Goal: Information Seeking & Learning: Learn about a topic

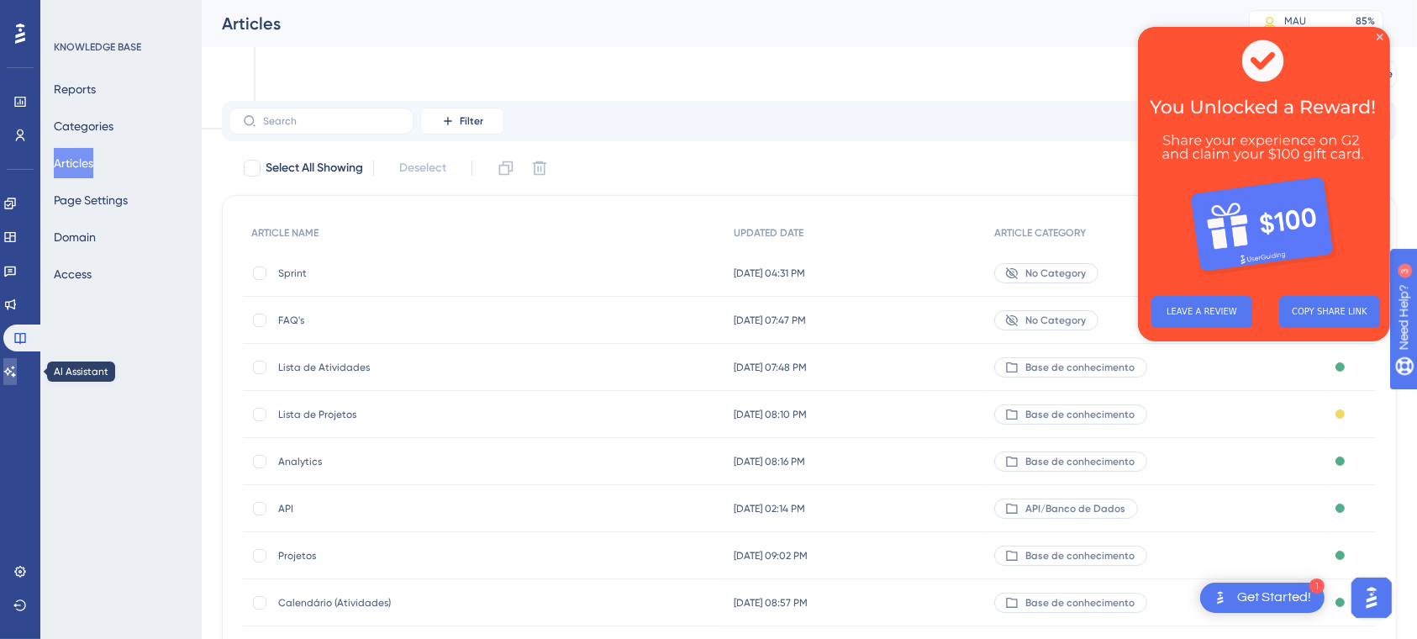
click at [17, 371] on link at bounding box center [9, 371] width 13 height 27
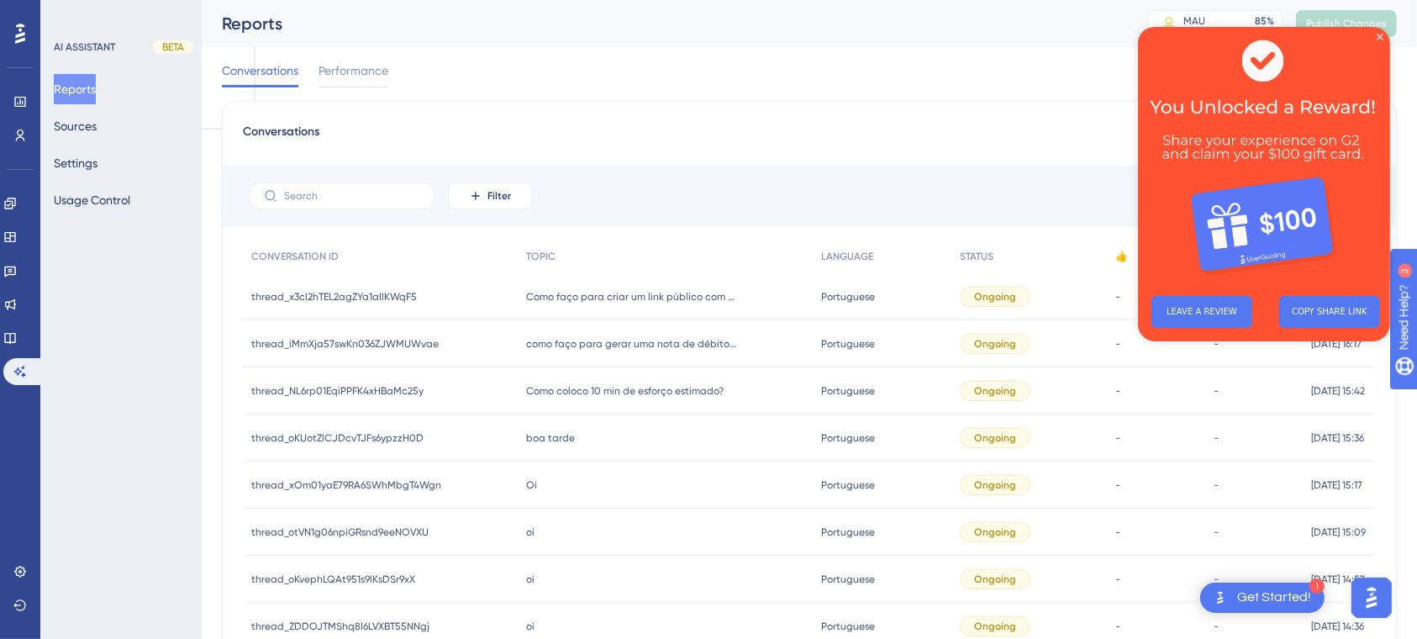
click at [660, 302] on div "Como faço para criar um link público com Atividade, Apontamento de horas e resp…" at bounding box center [665, 296] width 295 height 47
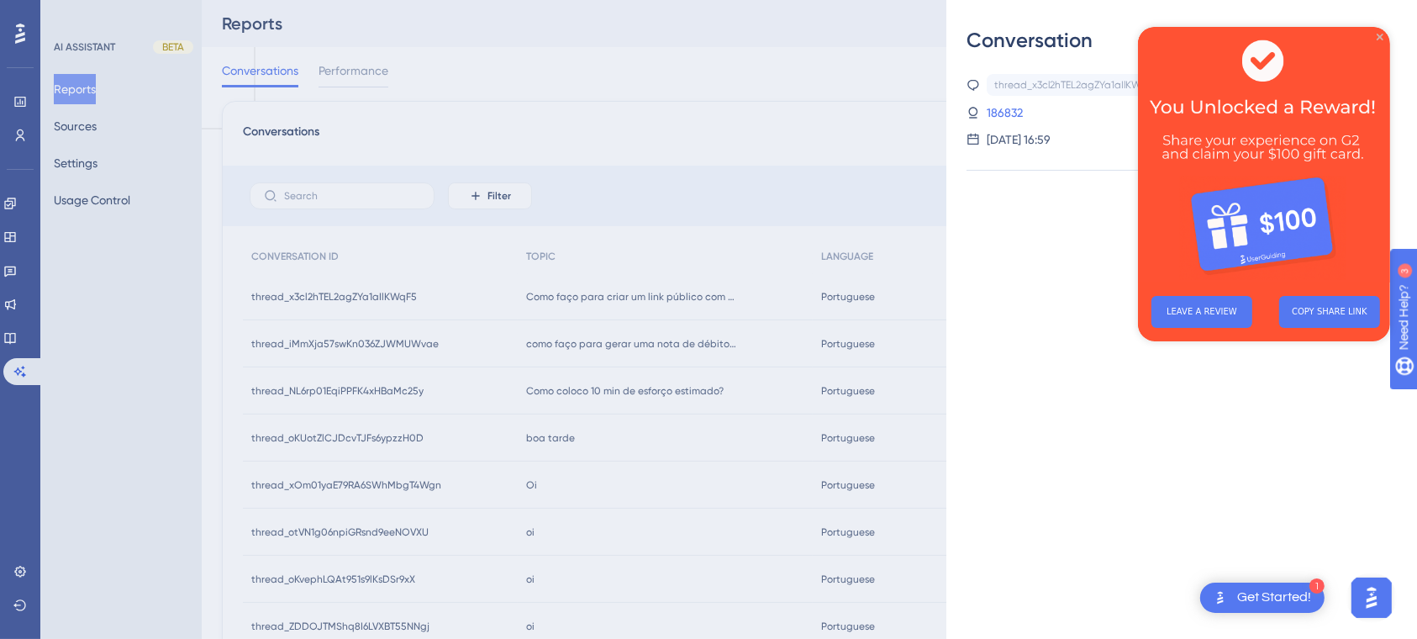
click at [1376, 36] on icon "Close Preview" at bounding box center [1378, 37] width 7 height 7
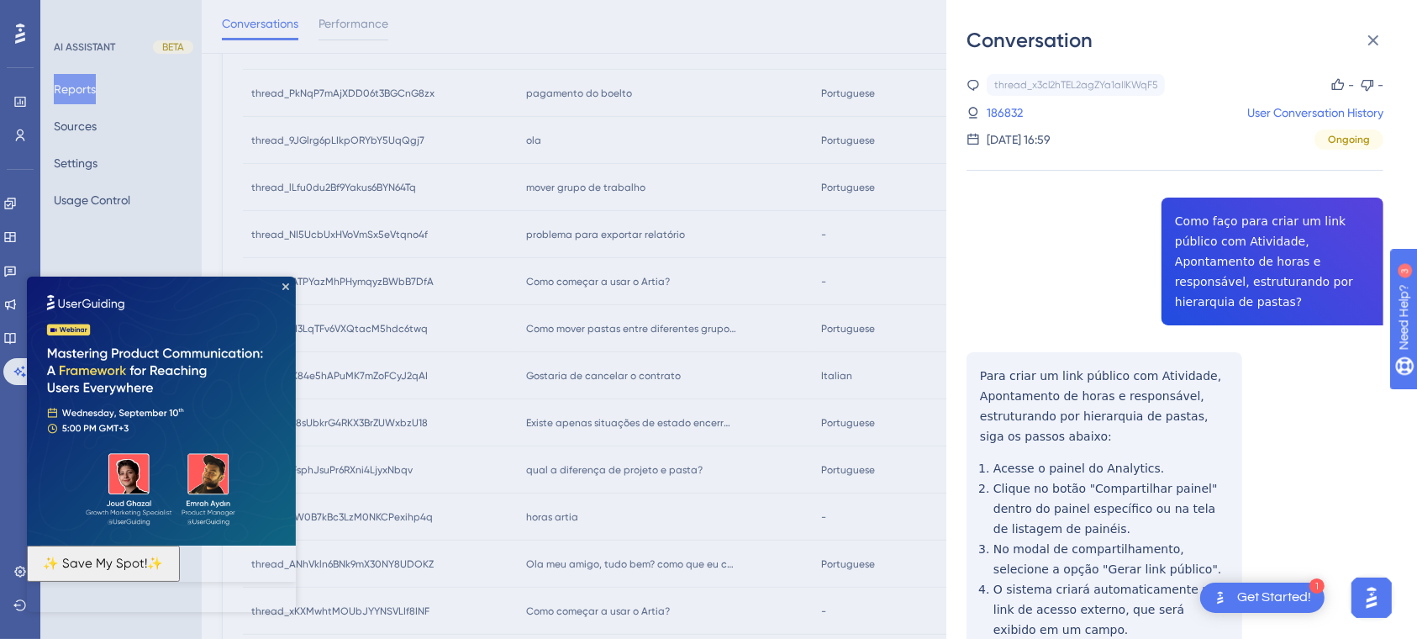
scroll to position [603, 0]
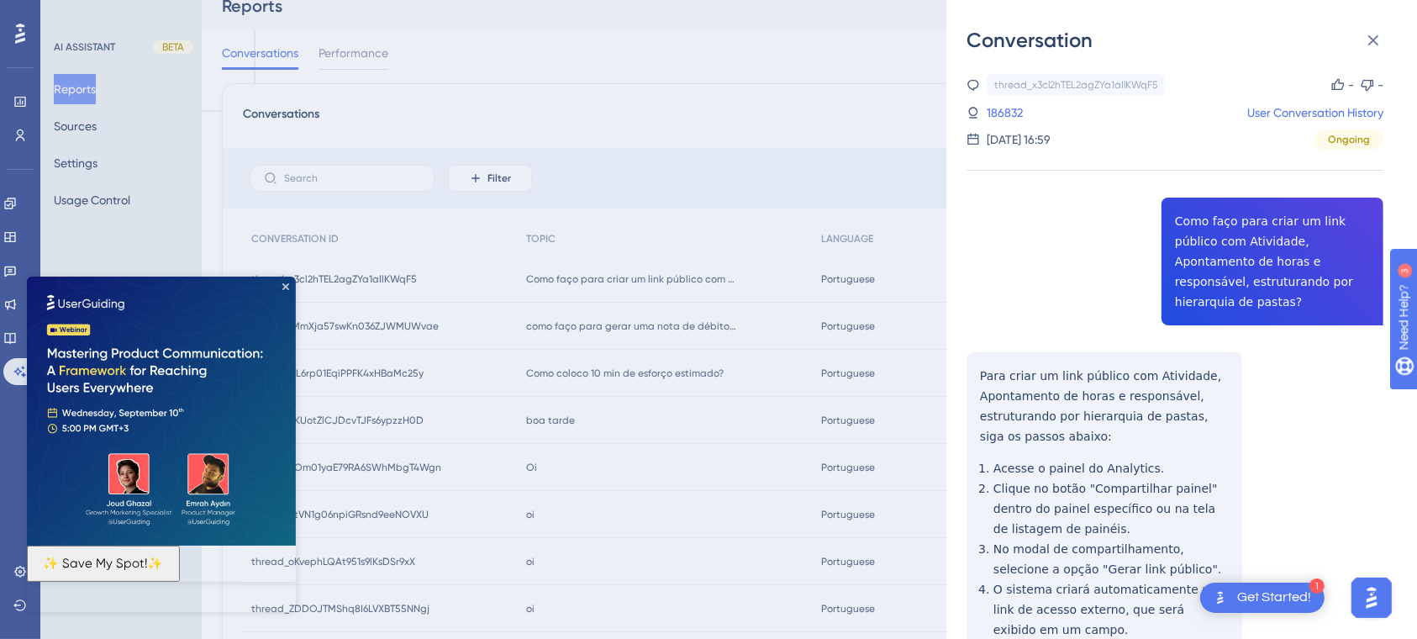
scroll to position [0, 0]
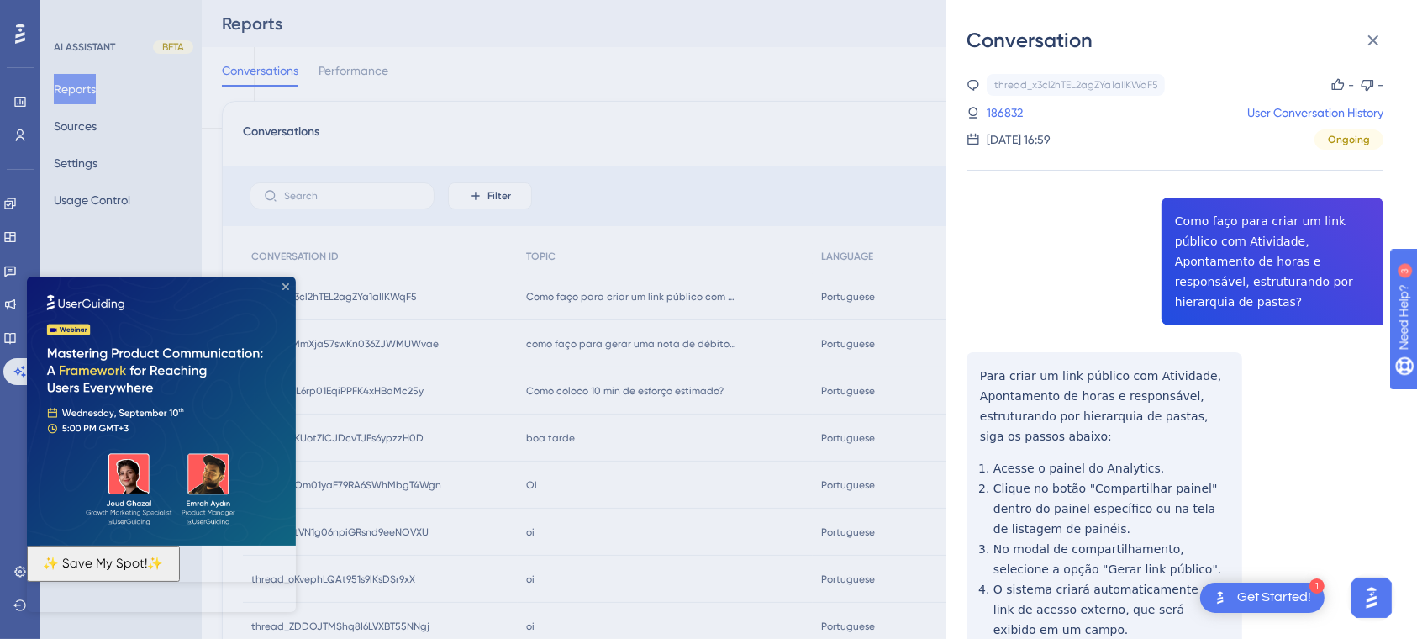
click at [287, 285] on icon "Close Preview" at bounding box center [285, 285] width 7 height 7
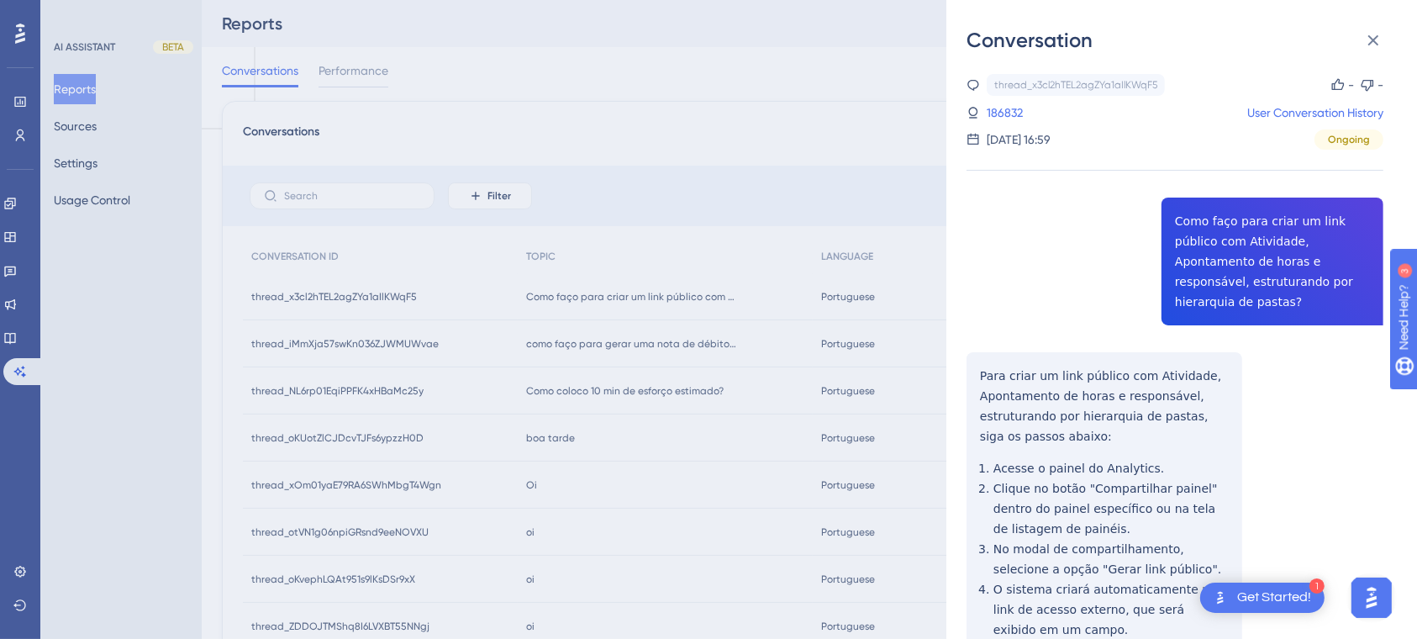
click at [663, 346] on div "Conversation thread_x3cl2hTEL2agZYa1aIlKWqF5 Copy - - 186832 User Conversation …" at bounding box center [708, 319] width 1417 height 639
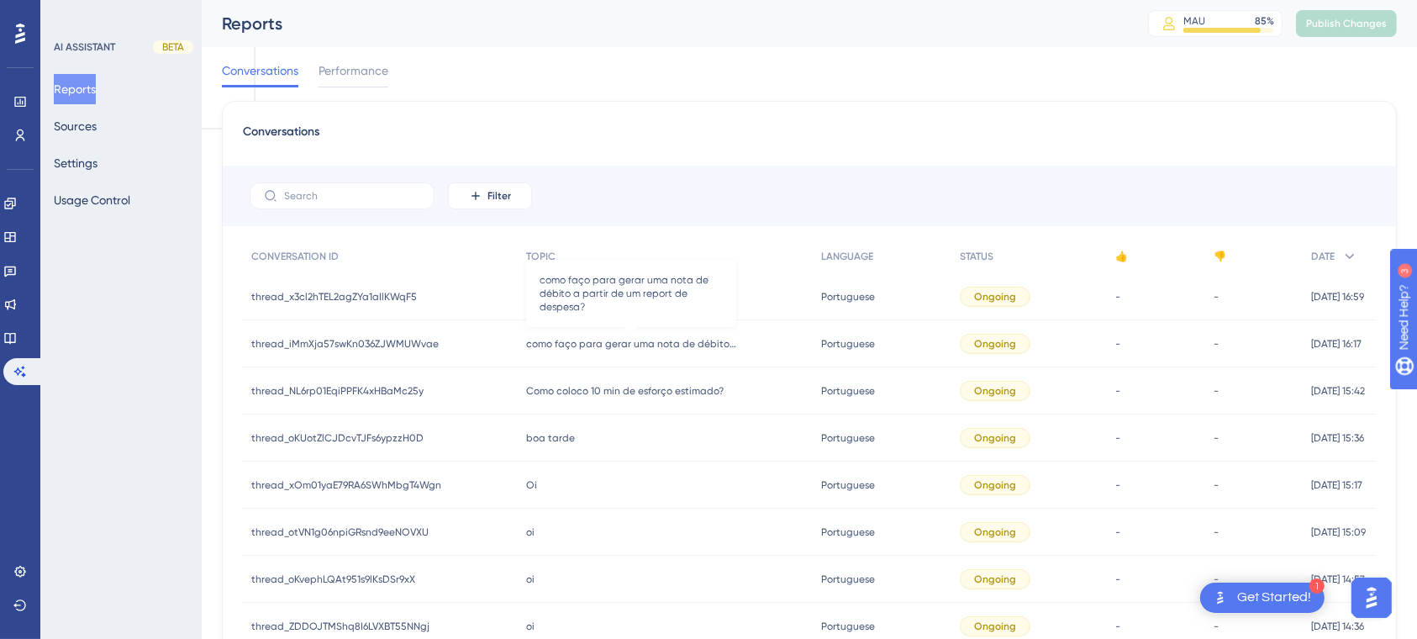
click at [660, 343] on span "como faço para gerar uma nota de débito a partir de um report de despesa?" at bounding box center [631, 343] width 210 height 13
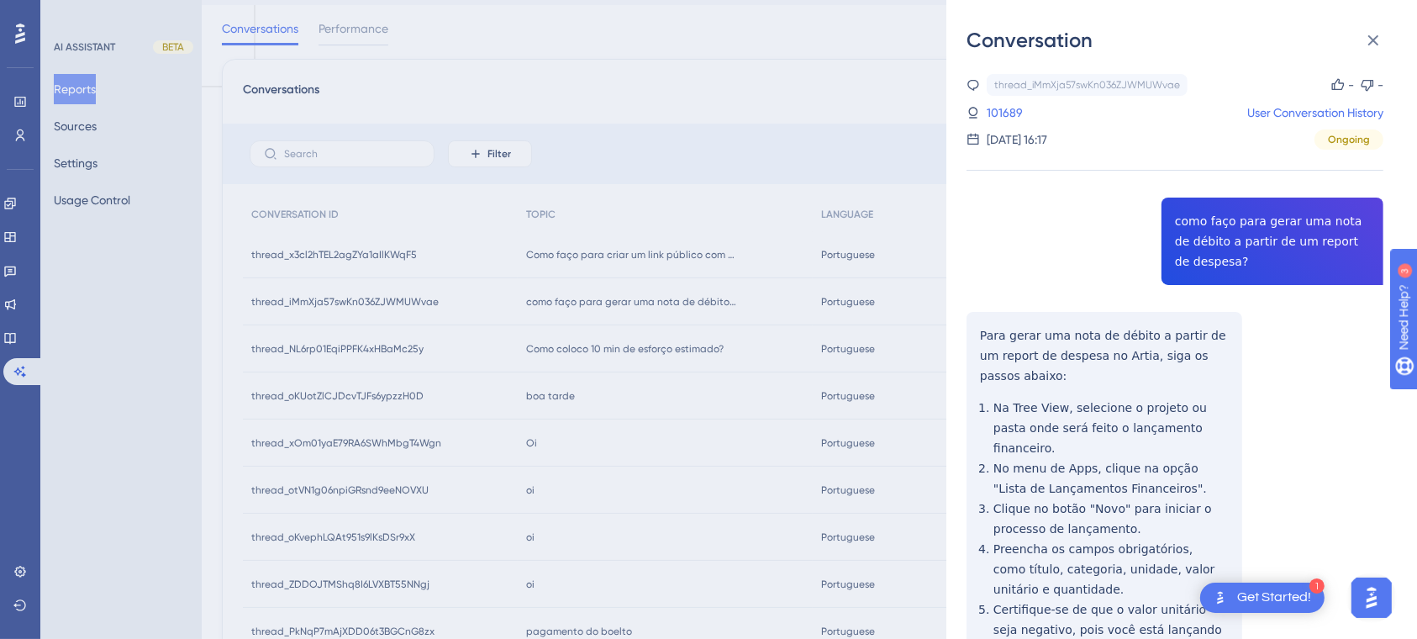
scroll to position [45, 0]
click at [1238, 451] on div "thread_iMmXja57swKn036ZJWMUWvae Copy - - 101689 User Conversation History [DATE…" at bounding box center [1174, 472] width 417 height 797
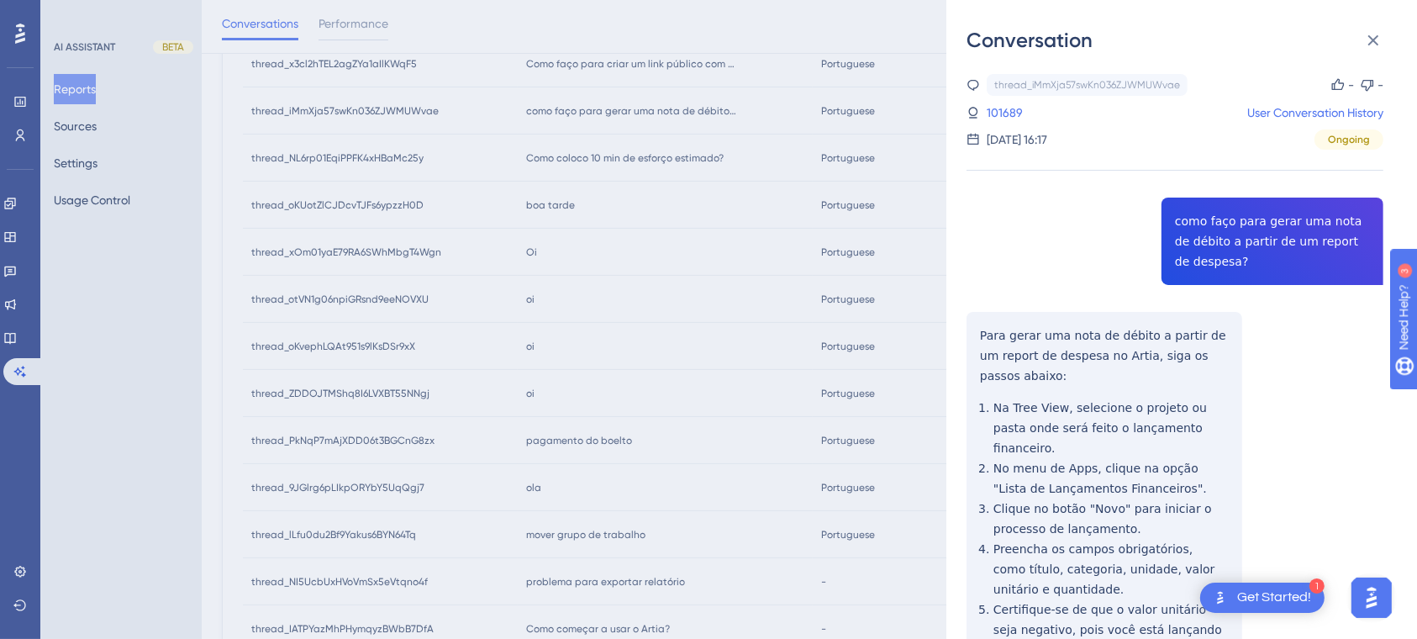
scroll to position [0, 0]
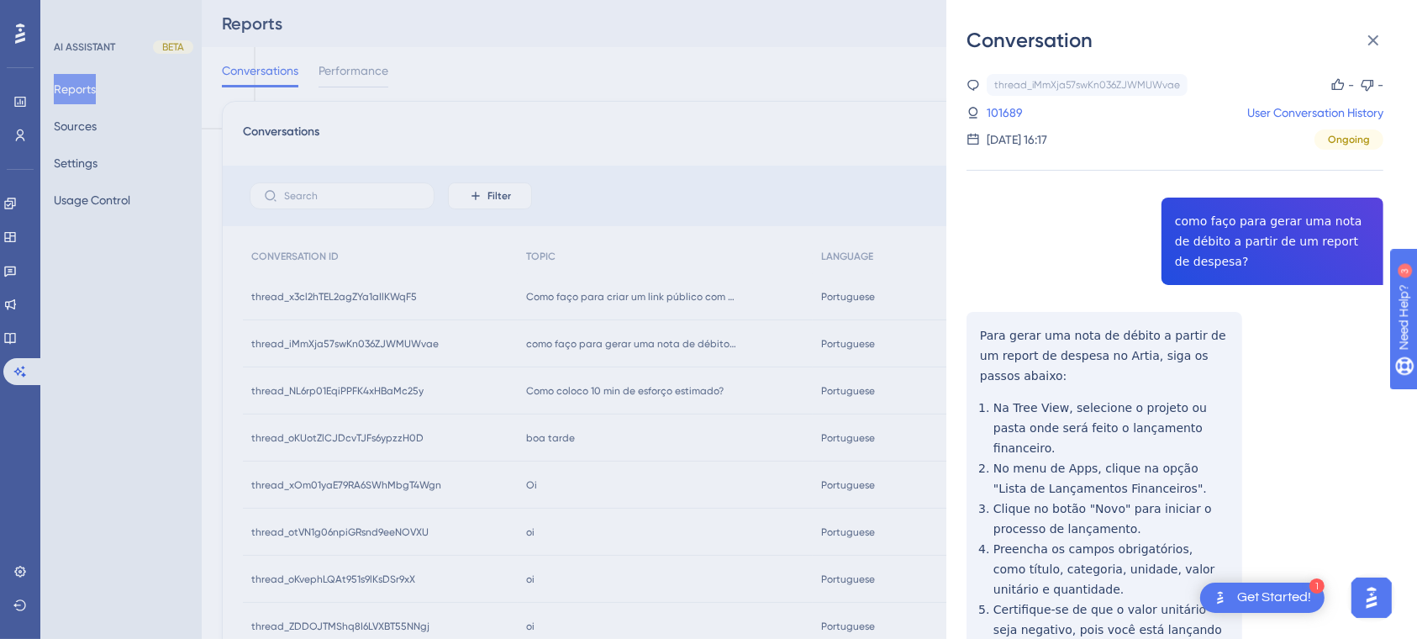
click at [609, 394] on div "Conversation thread_iMmXja57swKn036ZJWMUWvae Copy - - 101689 User Conversation …" at bounding box center [708, 319] width 1417 height 639
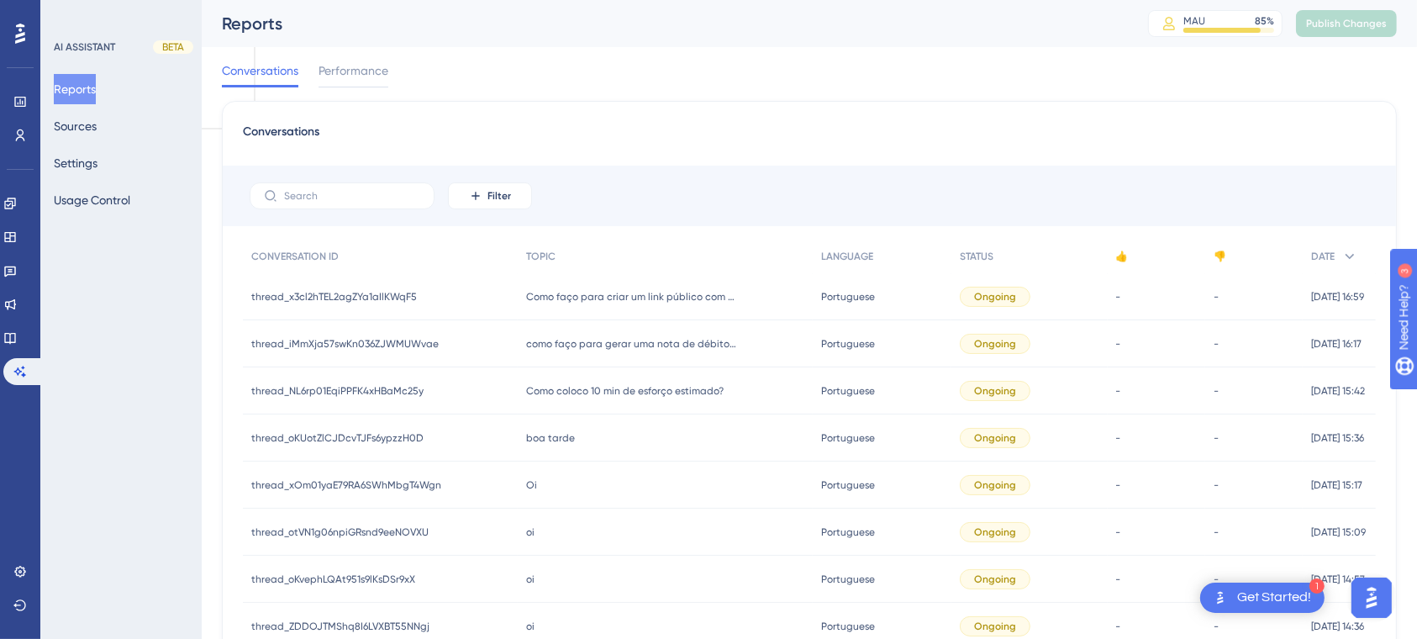
click at [609, 387] on span "Como coloco 10 min de esforço estimado?" at bounding box center [624, 390] width 197 height 13
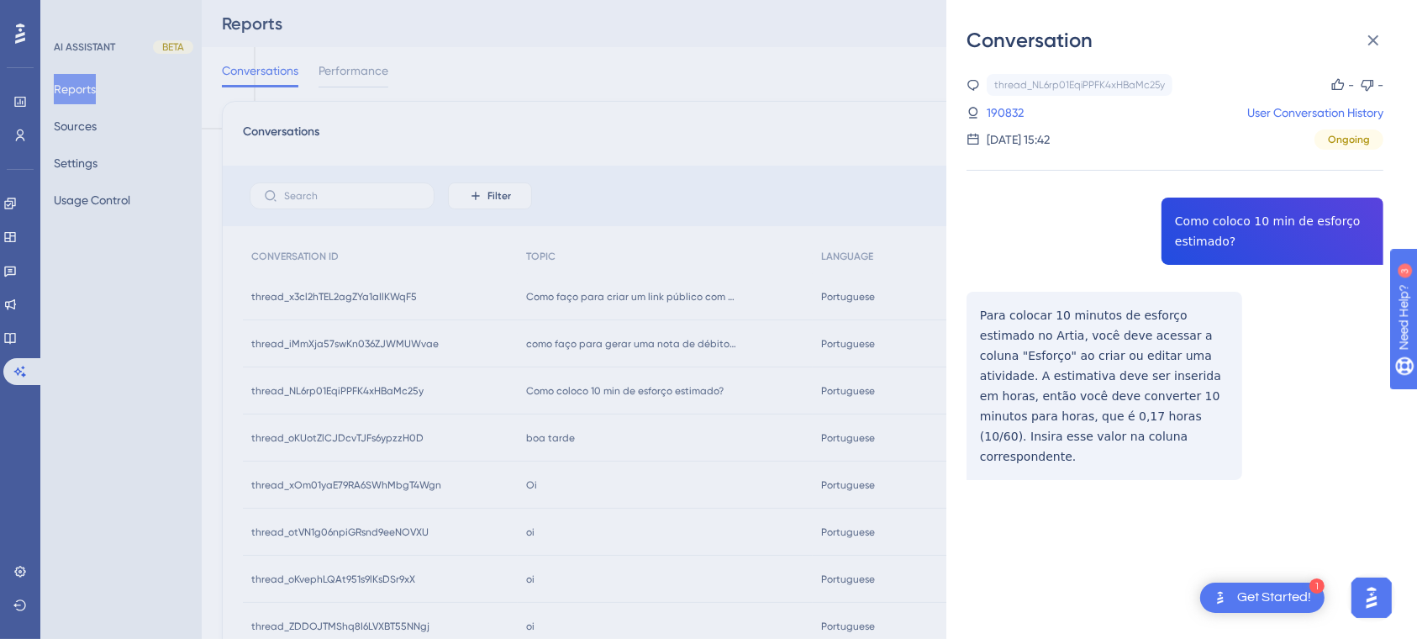
click at [543, 440] on div "Conversation thread_NL6rp01EqiPPFK4xHBaMc25y Copy - - 190832 User Conversation …" at bounding box center [708, 319] width 1417 height 639
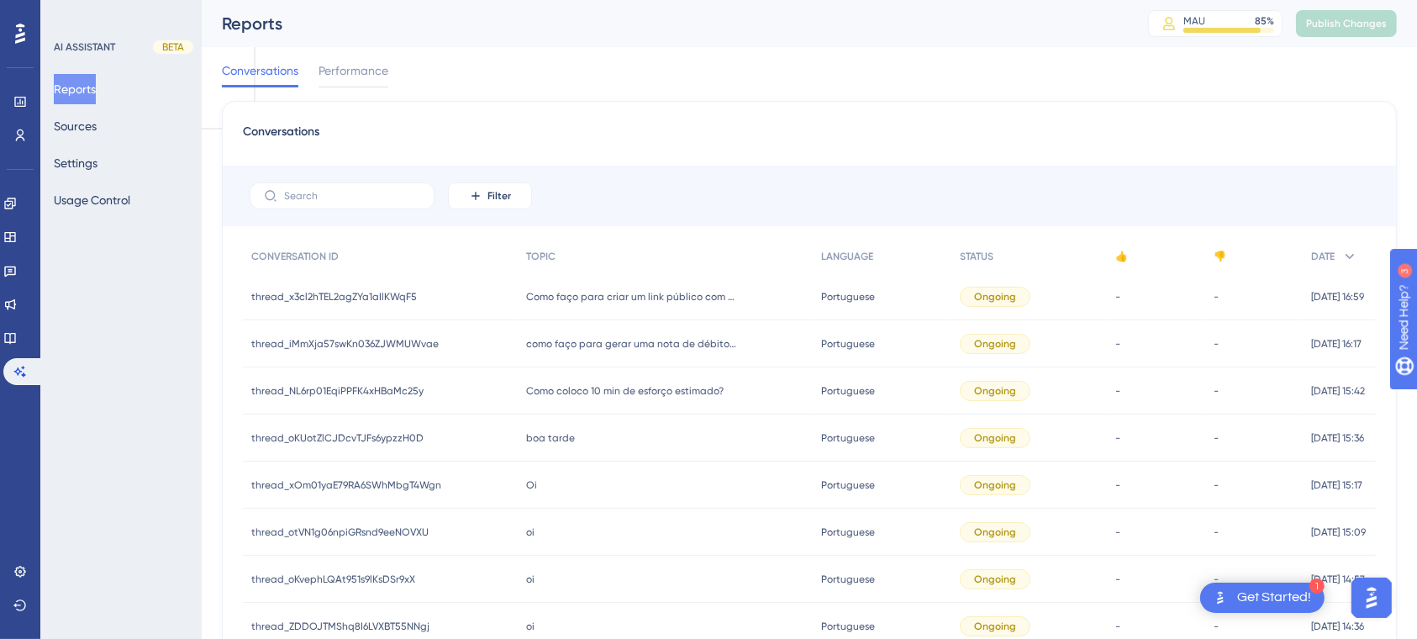
click at [365, 434] on span "thread_oKUotZlCJDcvTJFs6ypzzH0D" at bounding box center [337, 437] width 172 height 13
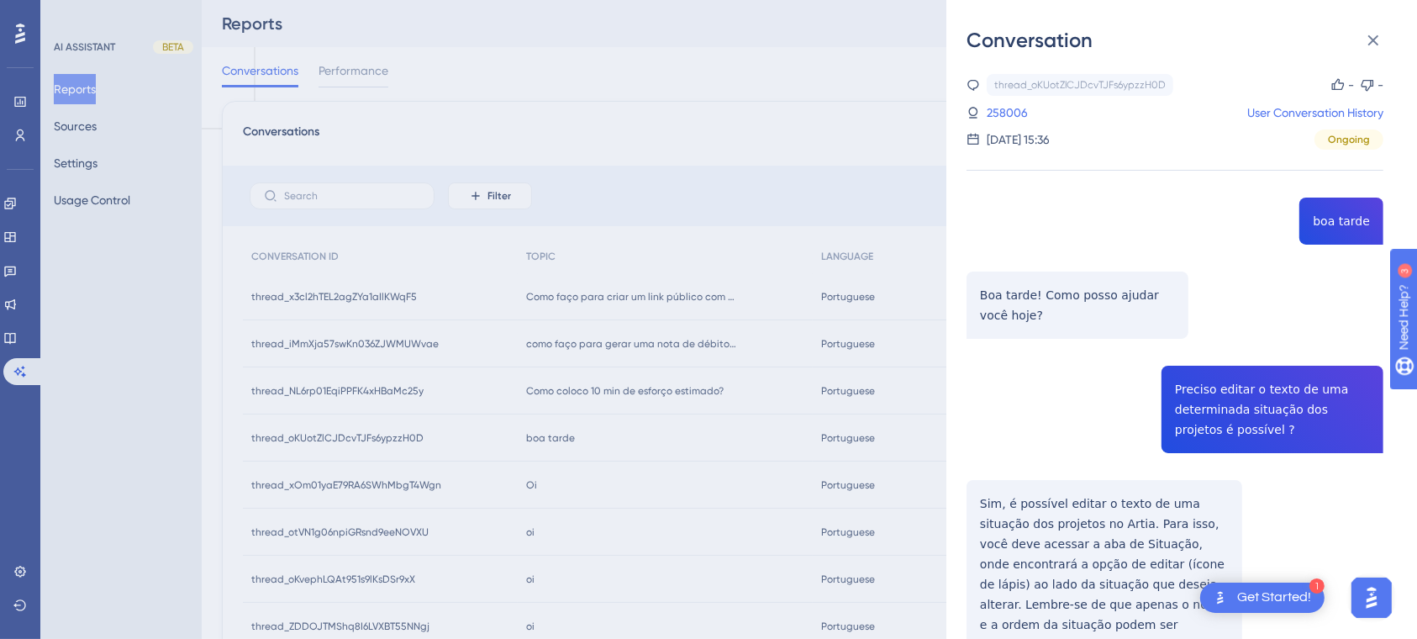
click at [1045, 458] on div "thread_oKUotZlCJDcvTJFs6ypzzH0D Copy - - 258006 User Conversation History [DATE…" at bounding box center [1174, 464] width 417 height 781
click at [529, 481] on div "Conversation thread_oKUotZlCJDcvTJFs6ypzzH0D Copy - - 258006 User Conversation …" at bounding box center [708, 319] width 1417 height 639
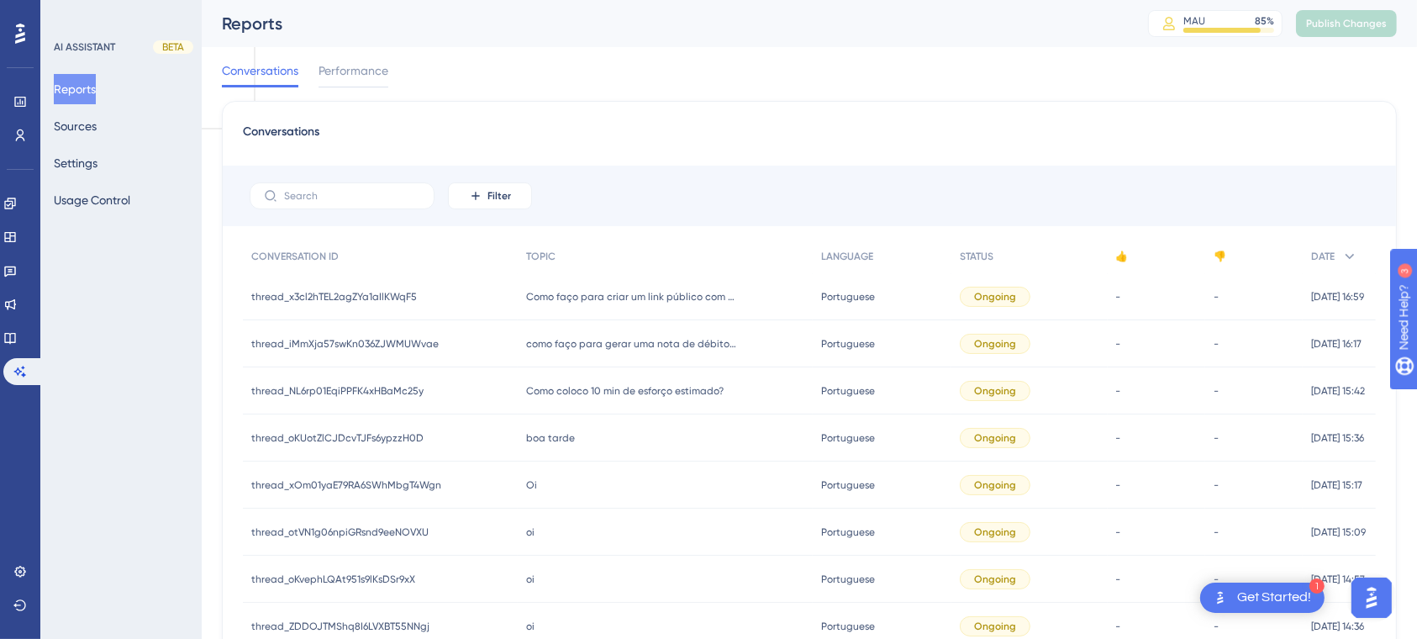
click at [529, 481] on span "Oi" at bounding box center [531, 484] width 11 height 13
click at [426, 471] on div "thread_xOm01yaE79RA6SWhMbgT4Wgn thread_xOm01yaE79RA6SWhMbgT4Wgn" at bounding box center [380, 484] width 275 height 47
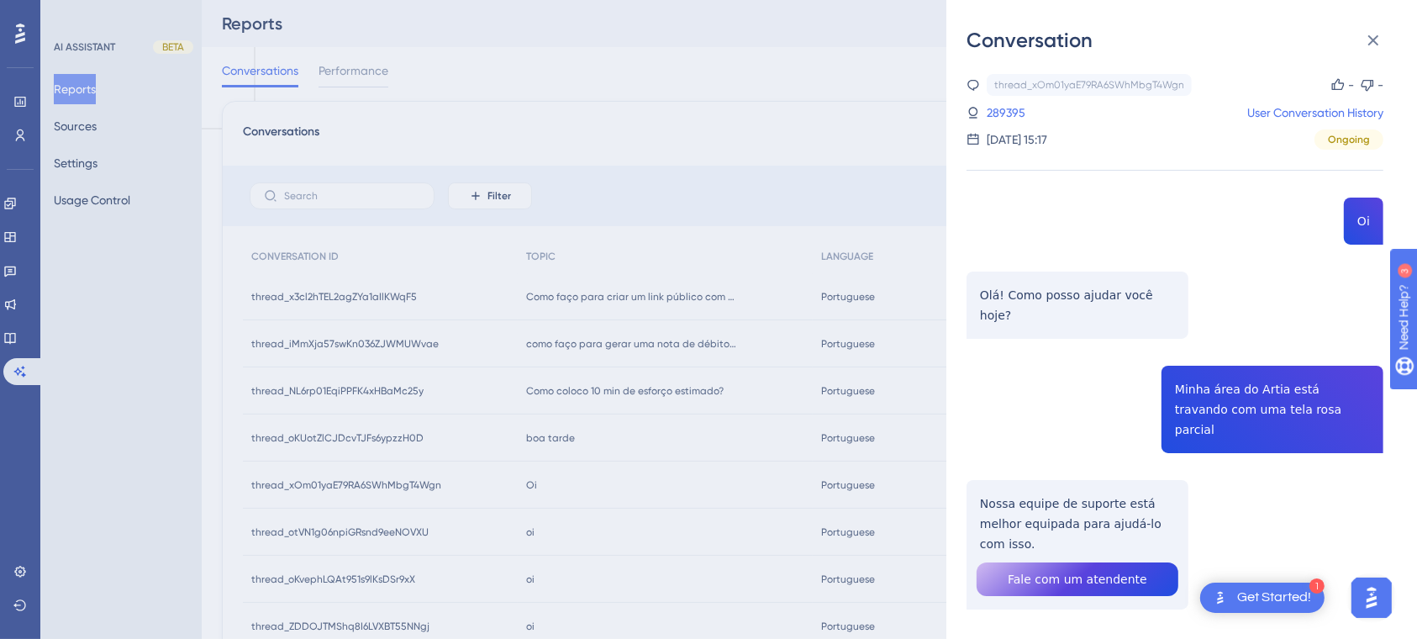
click at [1268, 292] on div "thread_xOm01yaE79RA6SWhMbgT4Wgn Copy - - 289395 User Conversation History [DATE…" at bounding box center [1174, 384] width 417 height 621
click at [765, 80] on div "Conversation thread_xOm01yaE79RA6SWhMbgT4Wgn Copy - - 289395 User Conversation …" at bounding box center [708, 319] width 1417 height 639
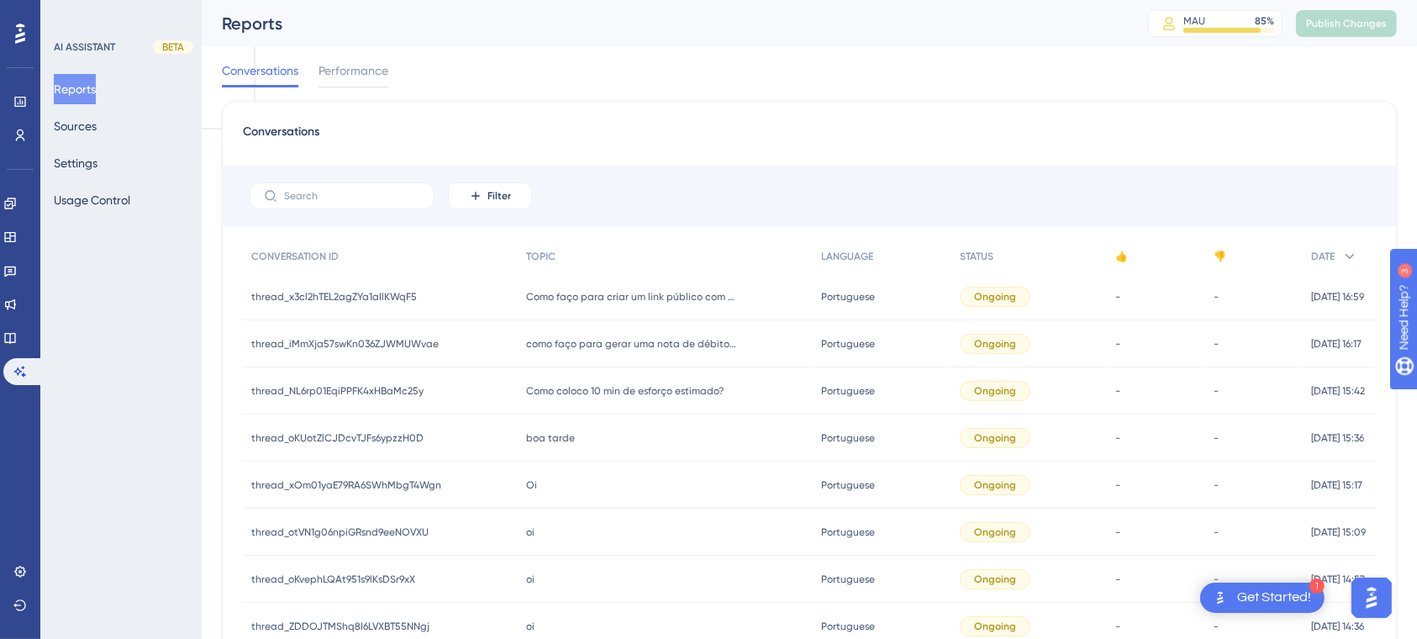
click at [526, 530] on span "oi" at bounding box center [530, 531] width 8 height 13
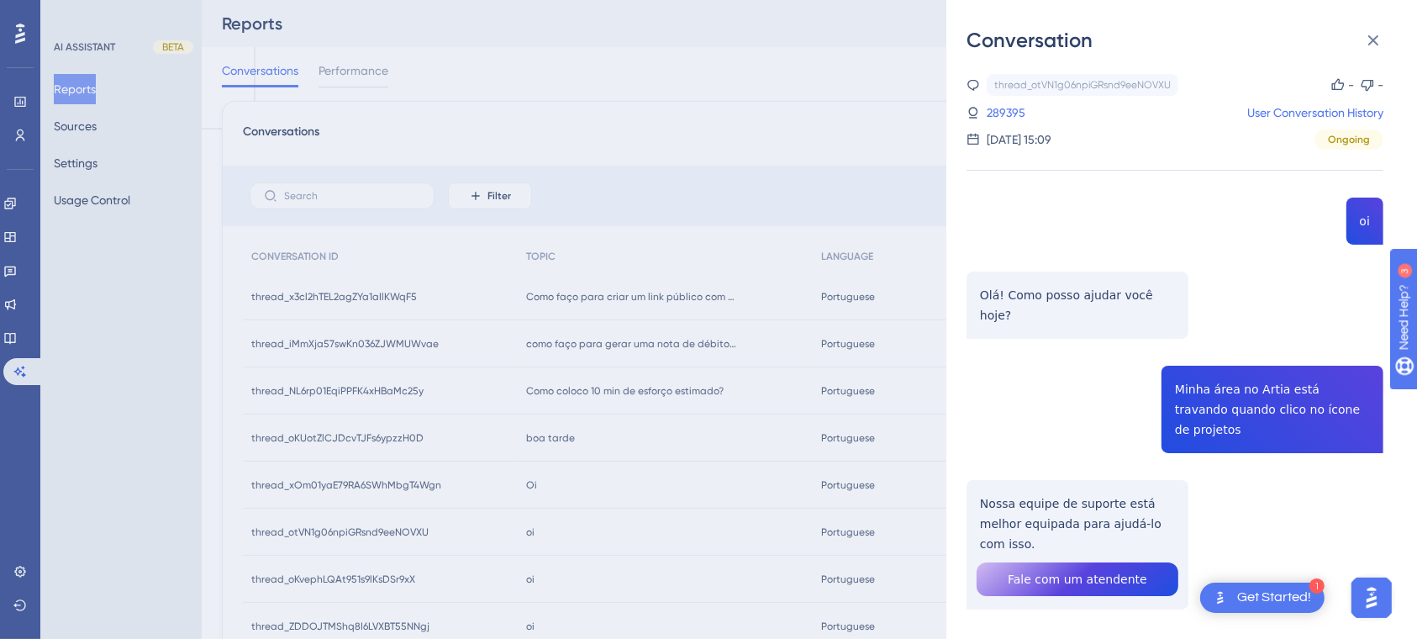
click at [524, 561] on div "Conversation thread_otVN1g06npiGRsnd9eeNOVXU Copy - - 289395 User Conversation …" at bounding box center [708, 319] width 1417 height 639
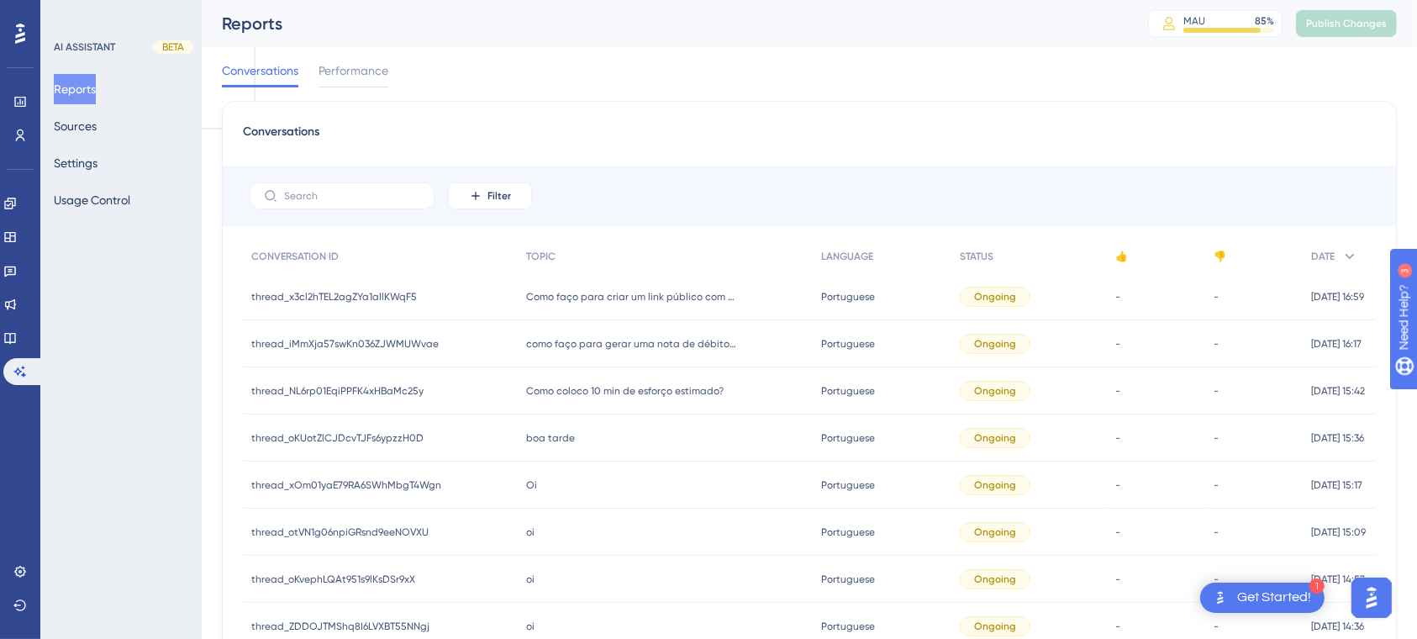
click at [523, 568] on div "oi oi" at bounding box center [665, 578] width 295 height 47
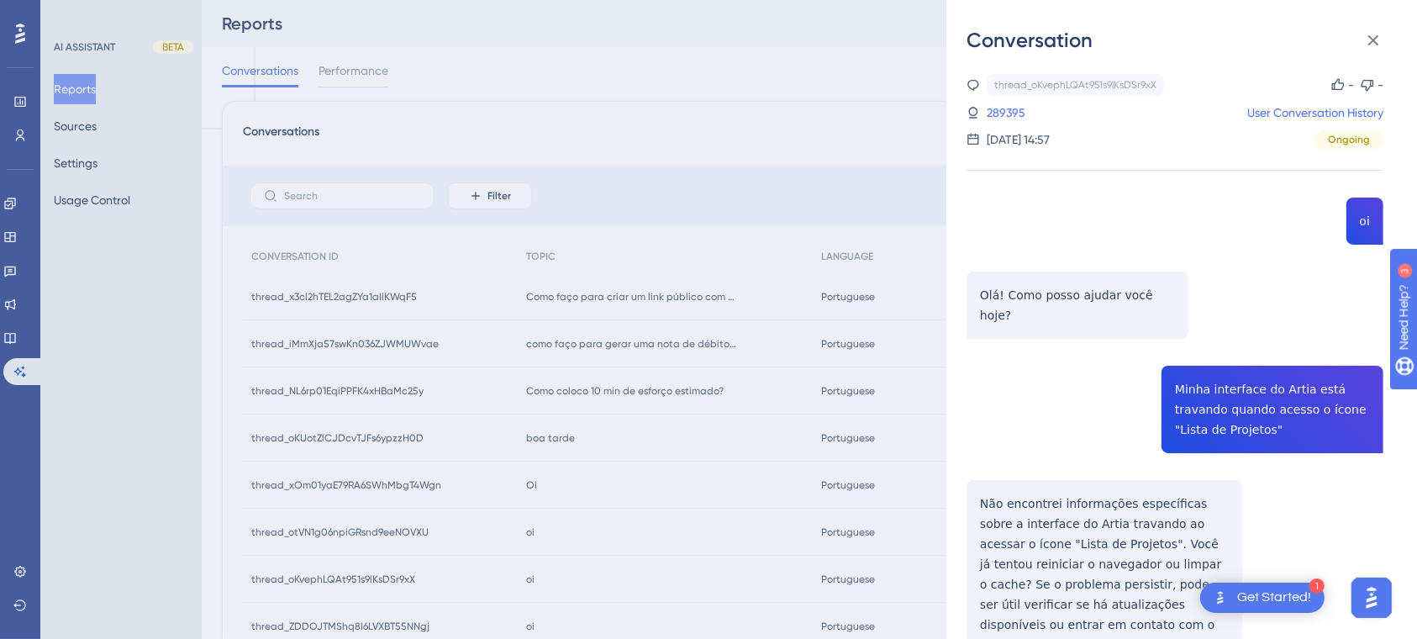
click at [729, 86] on div "Conversation thread_oKvephLQAt951s9lKsDSr9xX Copy - - 289395 User Conversation …" at bounding box center [708, 319] width 1417 height 639
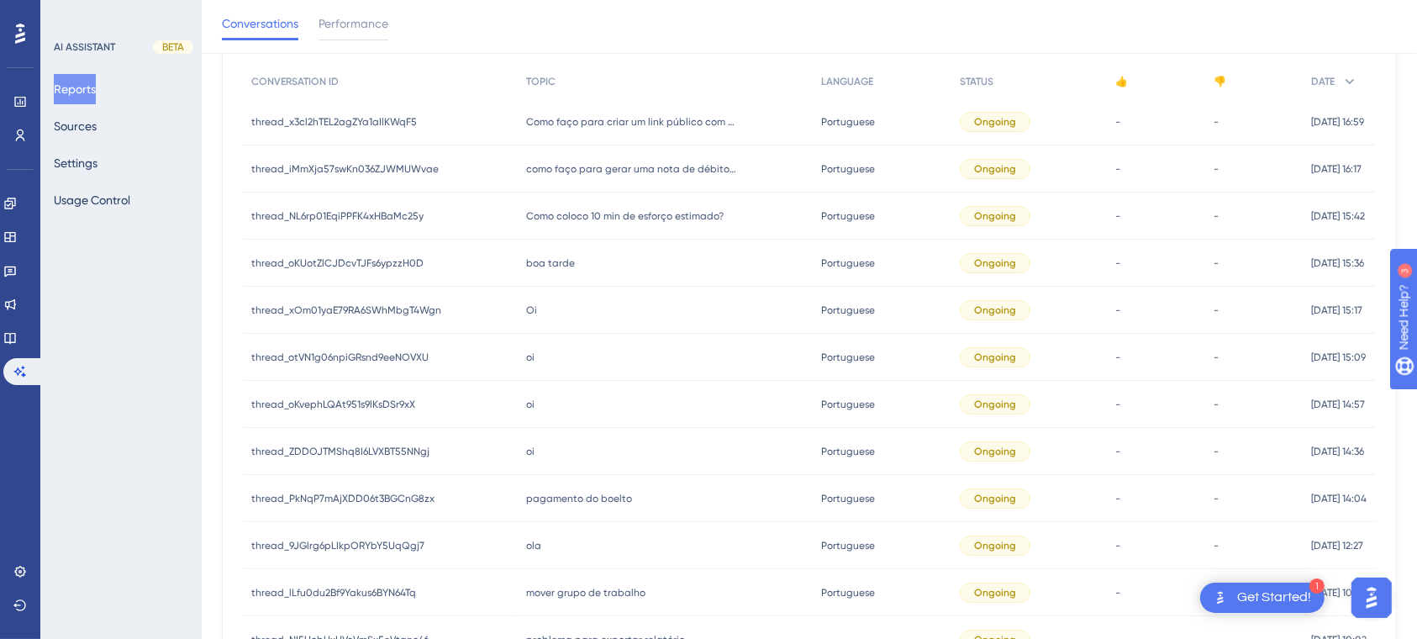
scroll to position [223, 0]
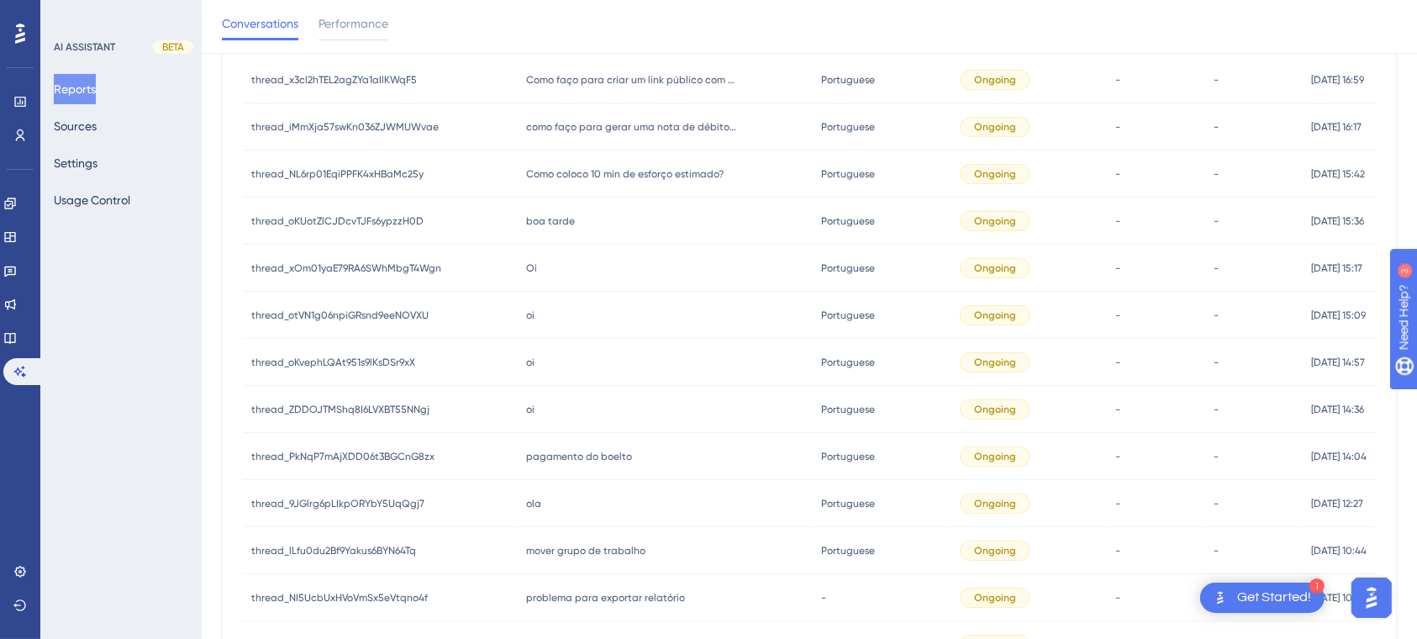
click at [591, 438] on div "pagamento do boelto pagamento do boelto" at bounding box center [665, 456] width 295 height 47
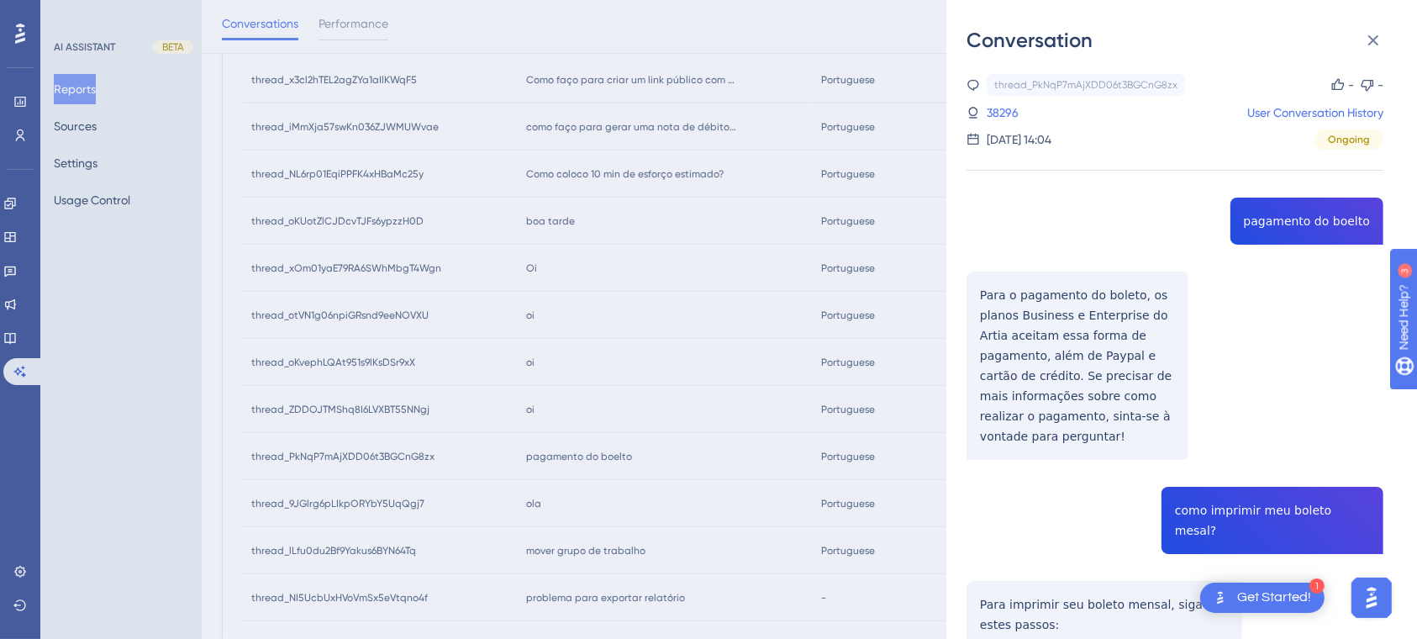
click at [1033, 457] on div "thread_PkNqP7mAjXDD06t3BGCnG8zx Copy - - 38296 User Conversation History [DATE]…" at bounding box center [1174, 526] width 417 height 905
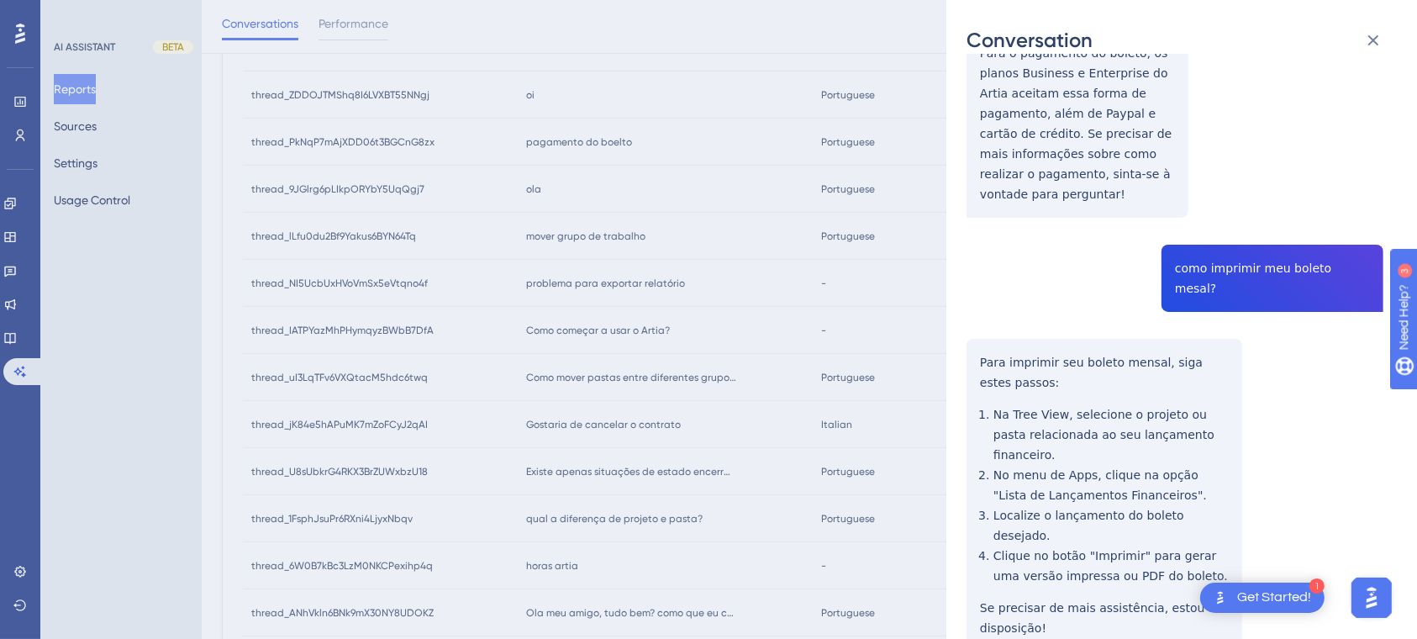
scroll to position [197, 0]
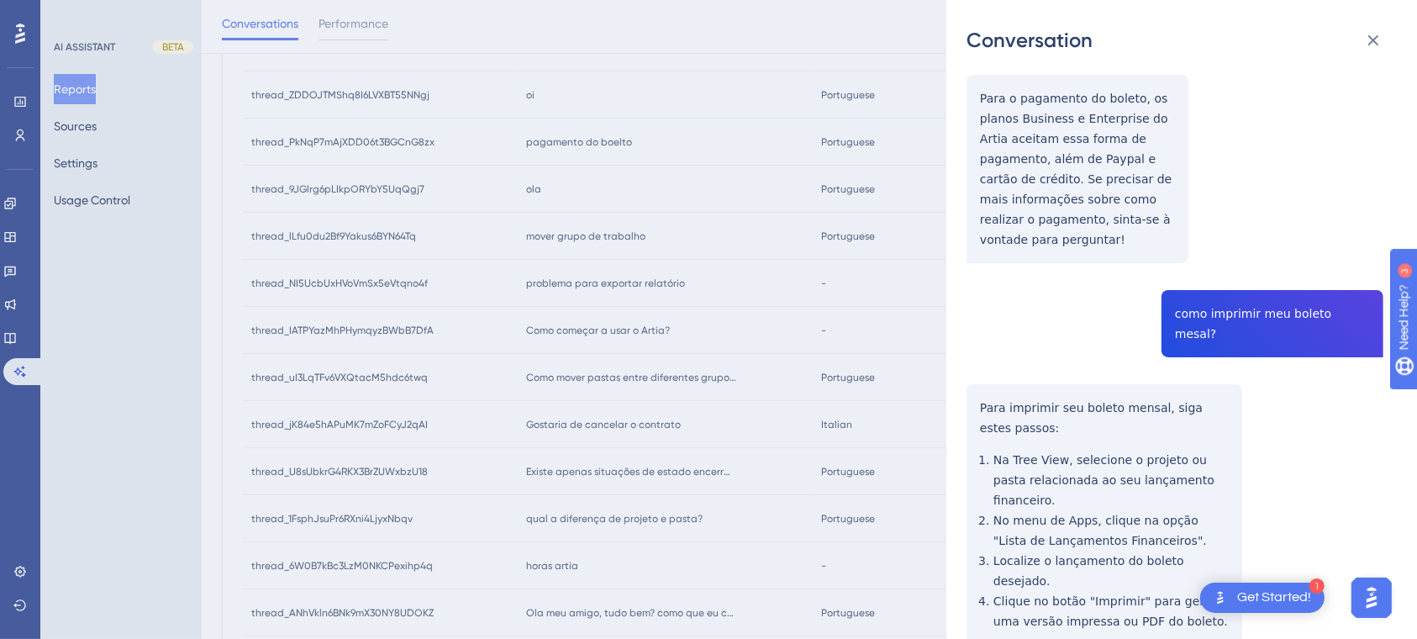
click at [607, 245] on div "Conversation thread_PkNqP7mAjXDD06t3BGCnG8zx Copy - - 38296 User Conversation H…" at bounding box center [708, 319] width 1417 height 639
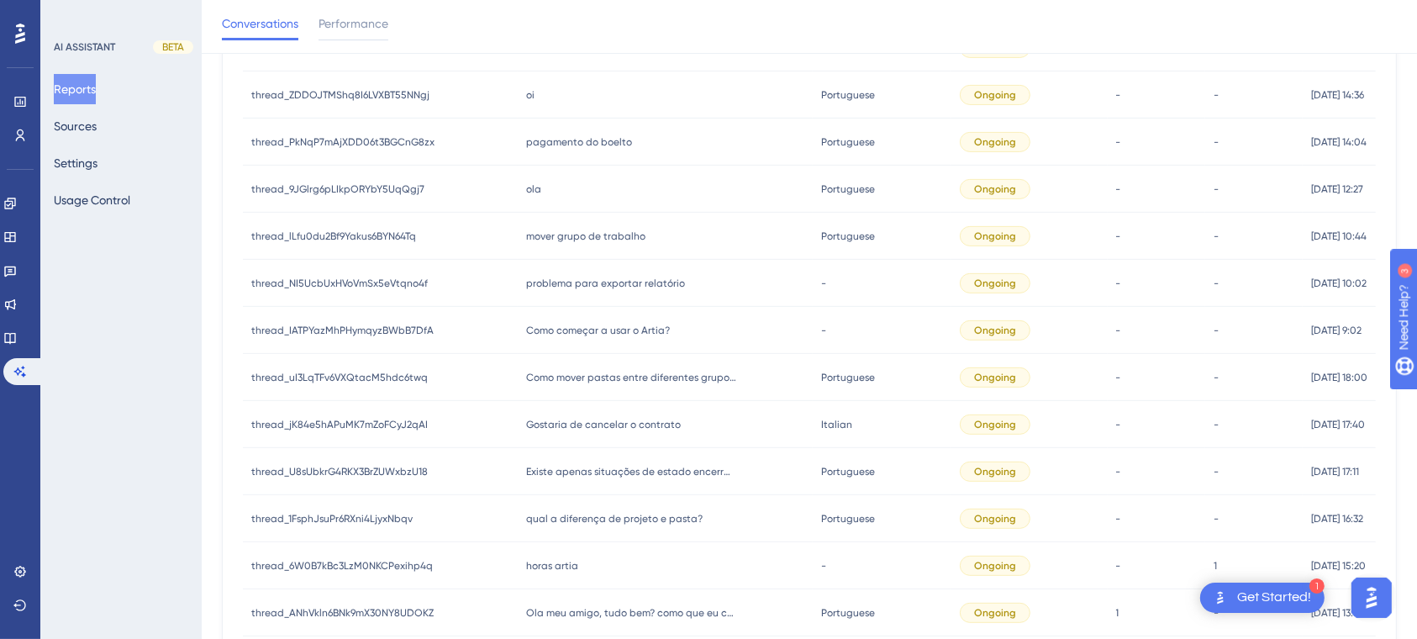
click at [607, 237] on span "mover grupo de trabalho" at bounding box center [585, 235] width 119 height 13
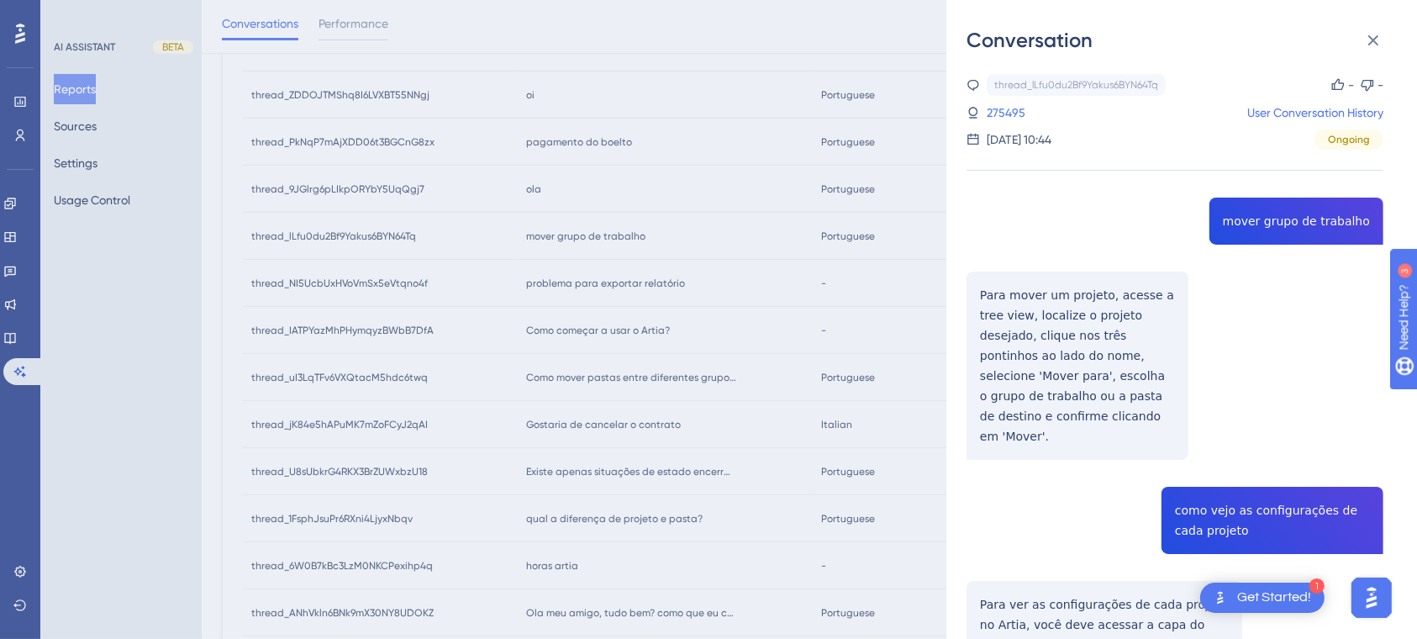
drag, startPoint x: 1316, startPoint y: 313, endPoint x: 1338, endPoint y: 327, distance: 26.8
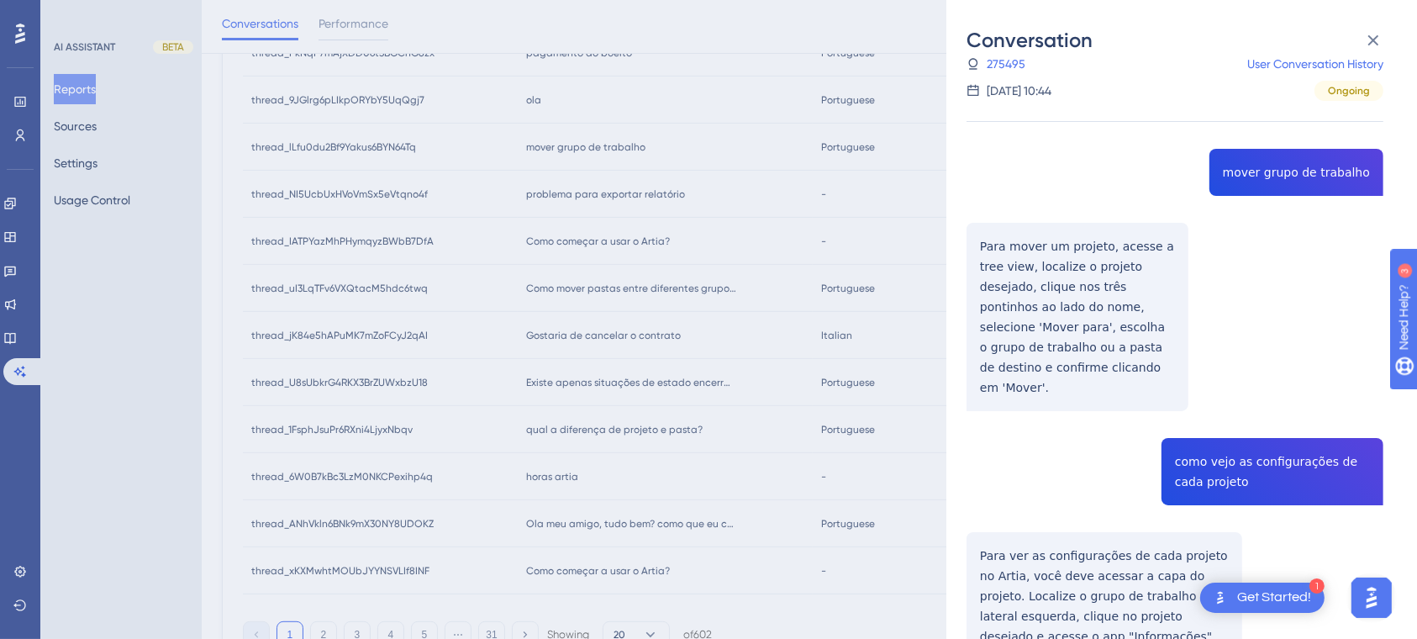
scroll to position [48, 0]
click at [636, 295] on div "Conversation thread_lLfu0du2Bf9Yakus6BYN64Tq Copy - - 275495 User Conversation …" at bounding box center [708, 319] width 1417 height 639
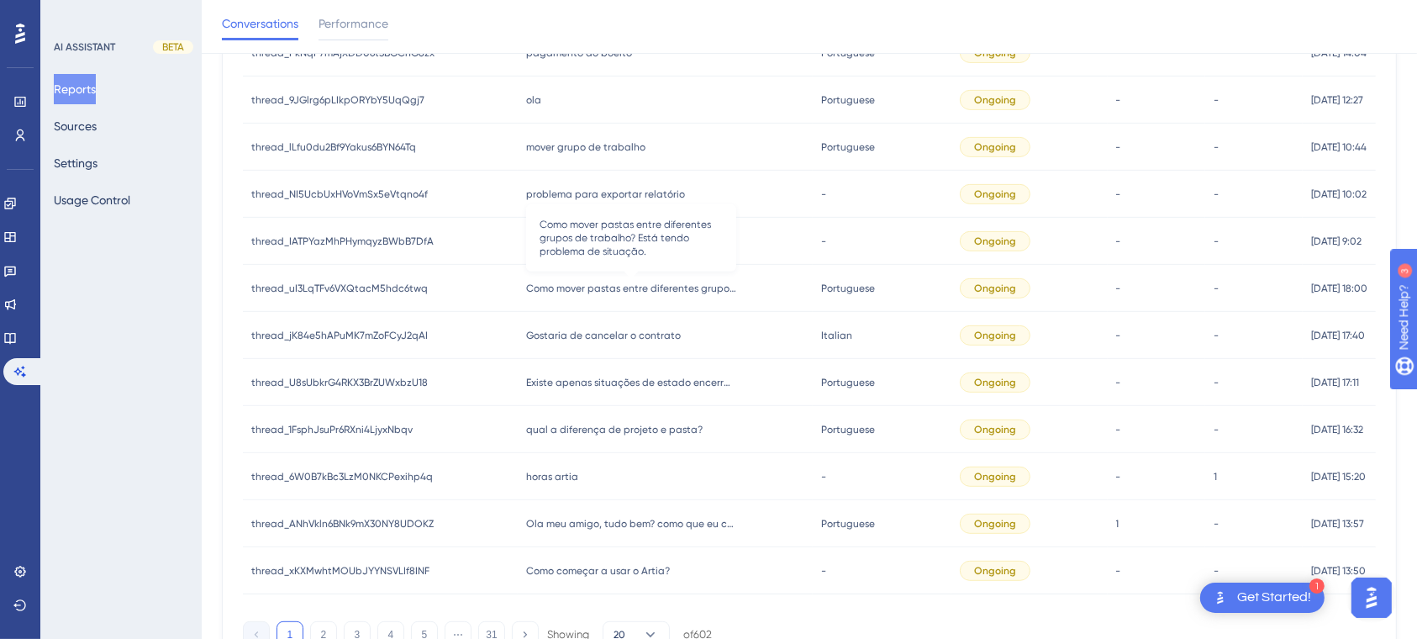
click at [639, 288] on span "Como mover pastas entre diferentes grupos de trabalho? Está tendo problema de s…" at bounding box center [631, 287] width 210 height 13
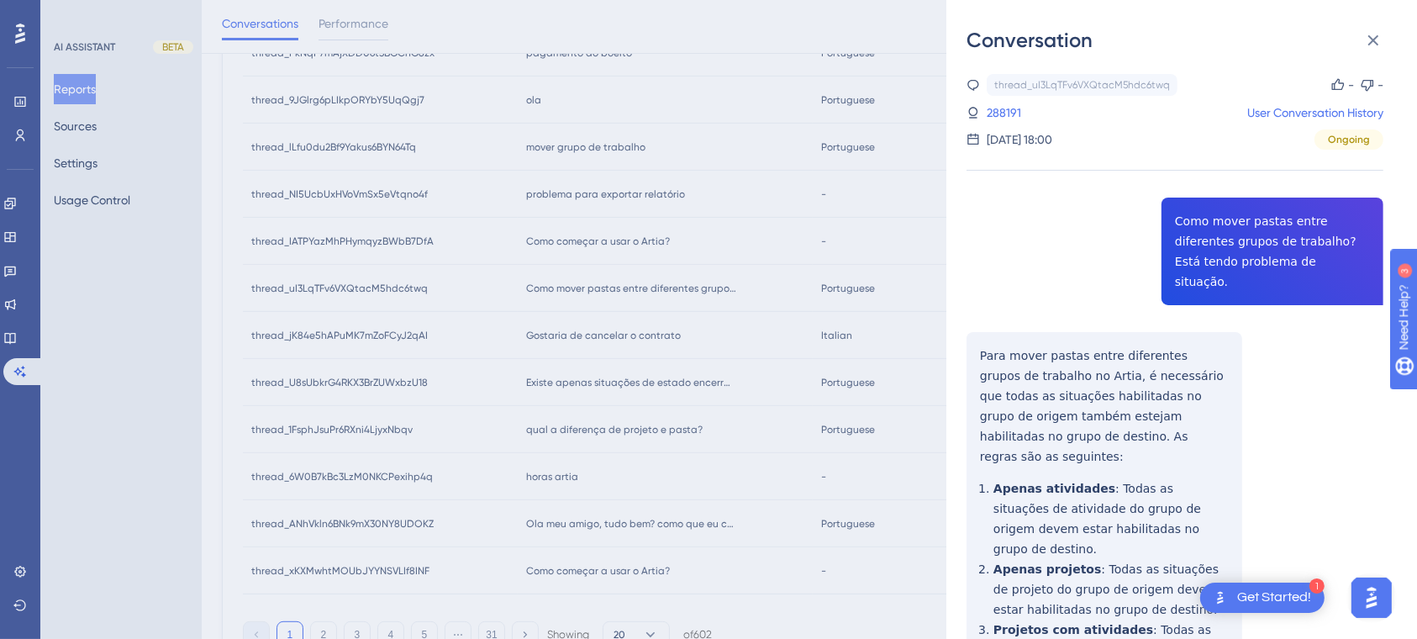
click at [1287, 434] on div "thread_uI3LqTFv6VXQtacM5hdc6twq Copy - - 288191 User Conversation History [DATE…" at bounding box center [1174, 493] width 417 height 838
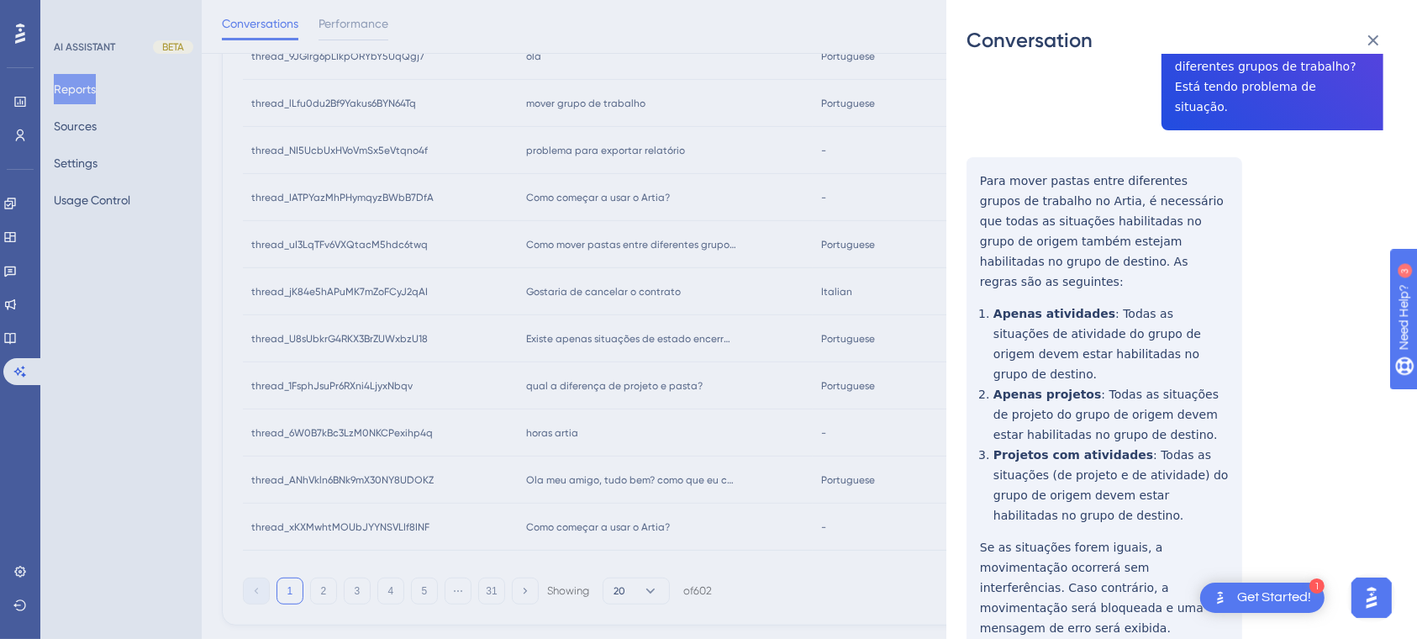
scroll to position [672, 0]
click at [633, 250] on div "Conversation thread_uI3LqTFv6VXQtacM5hdc6twq Copy - - 288191 User Conversation …" at bounding box center [708, 319] width 1417 height 639
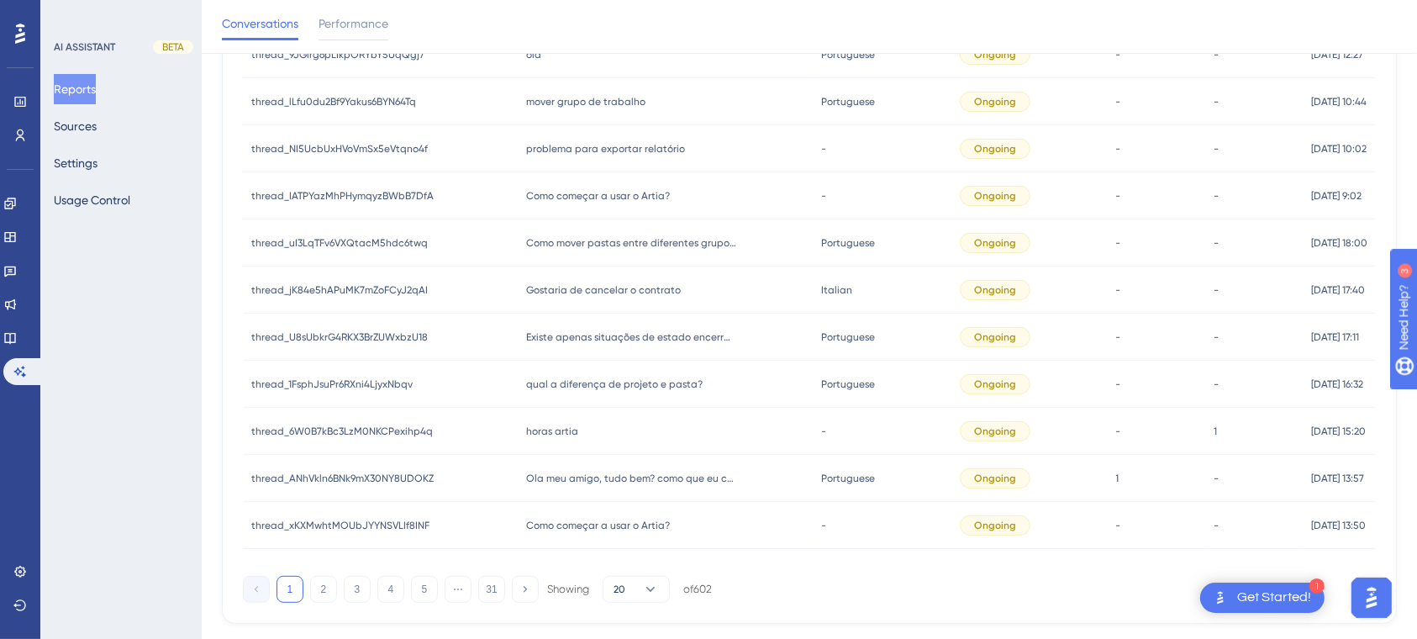
click at [633, 250] on div "Como mover pastas entre diferentes grupos de trabalho? Está tendo problema de s…" at bounding box center [665, 242] width 295 height 47
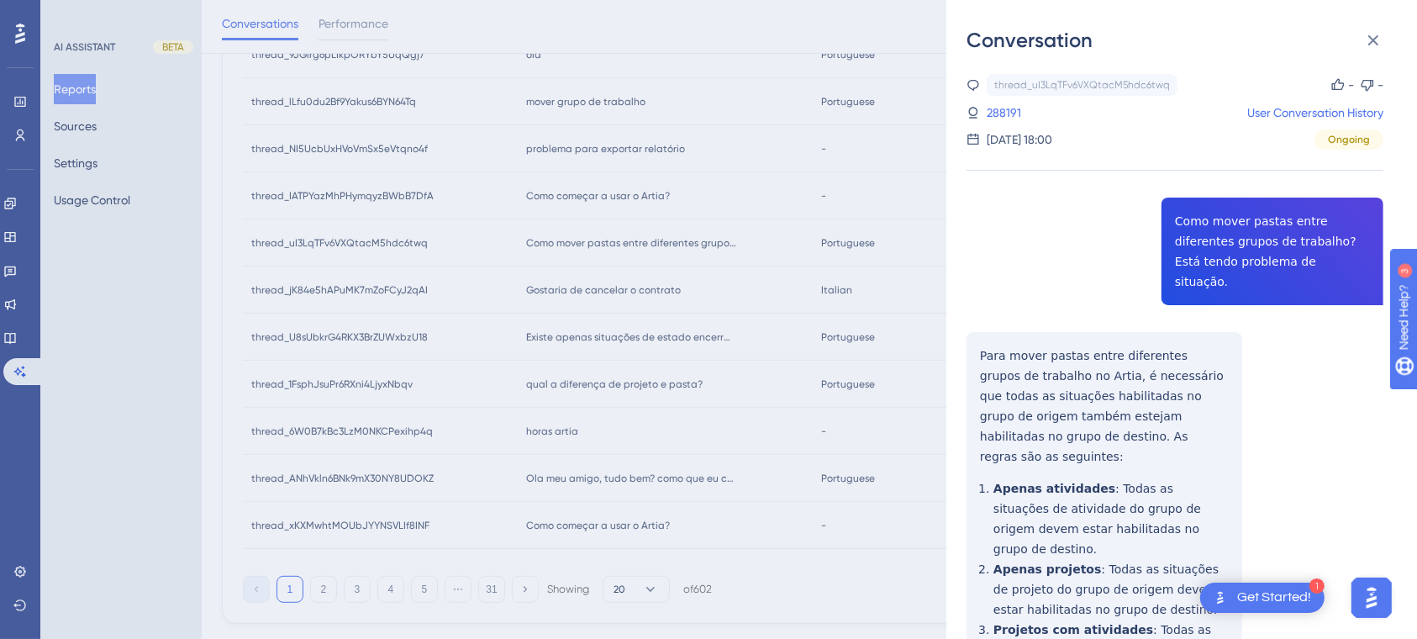
click at [693, 477] on div "Conversation thread_uI3LqTFv6VXQtacM5hdc6twq Copy - - 288191 User Conversation …" at bounding box center [708, 319] width 1417 height 639
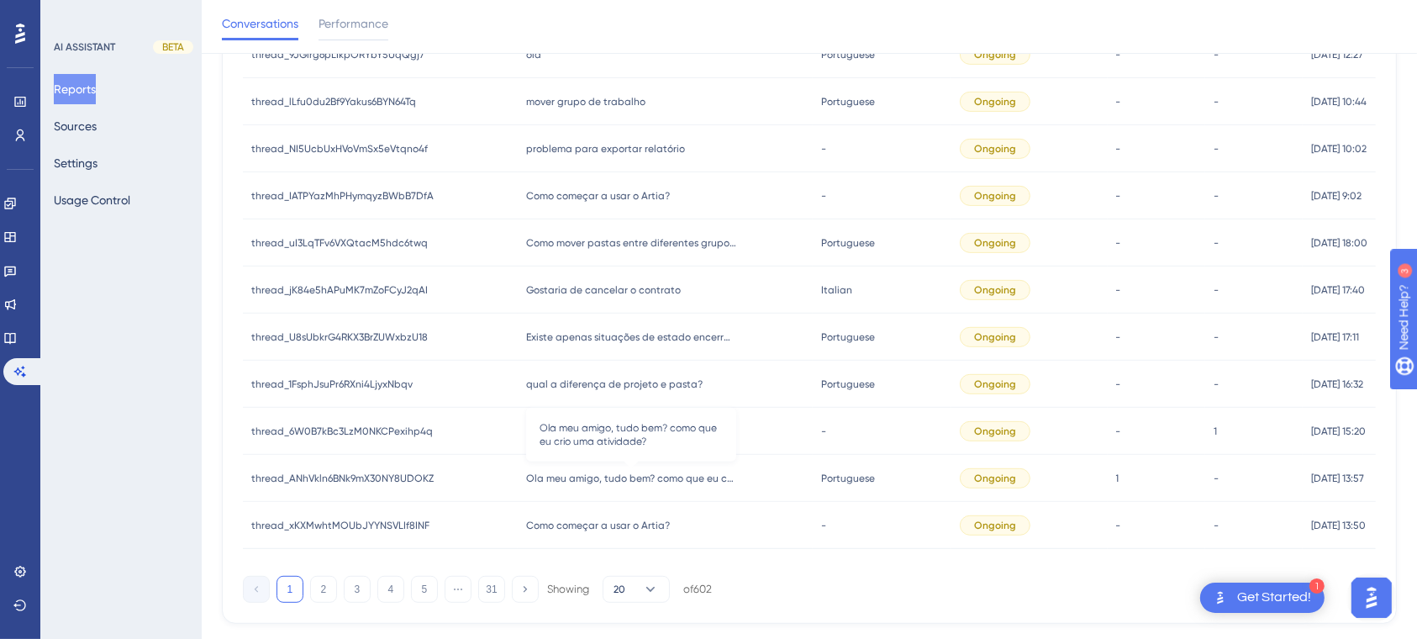
click at [693, 477] on span "Ola meu amigo, tudo bem? como que eu crio uma atividade?" at bounding box center [631, 477] width 210 height 13
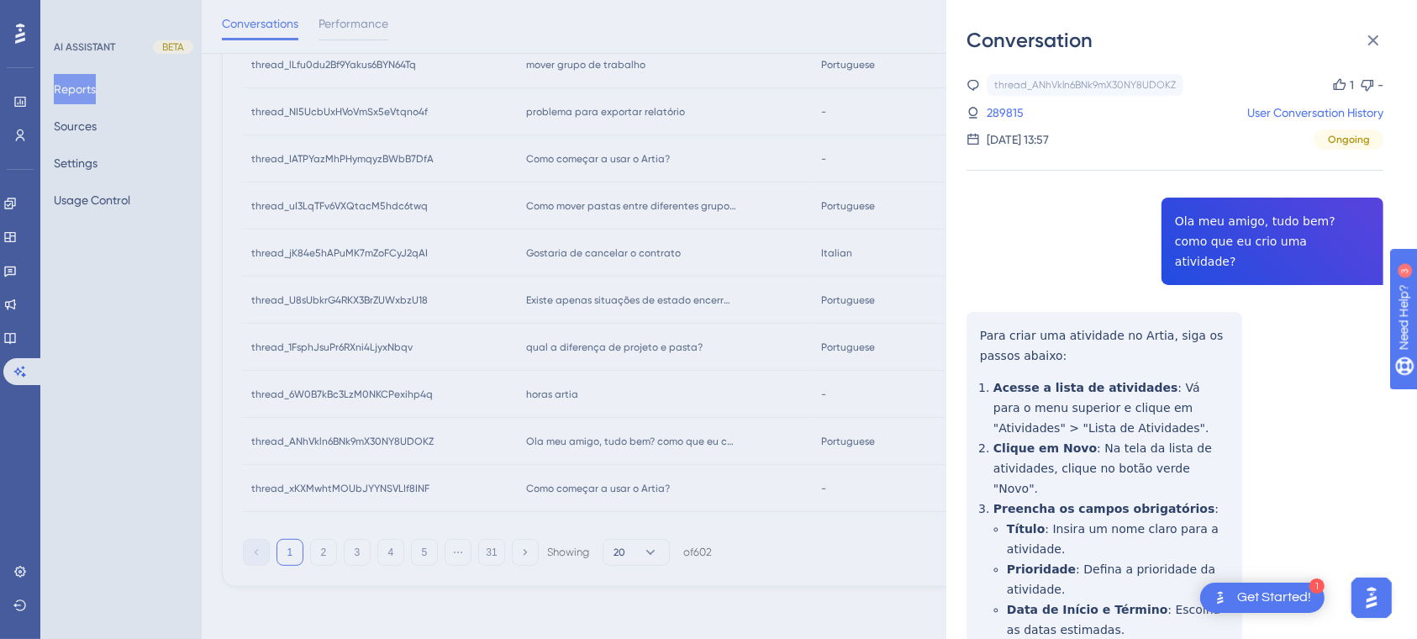
scroll to position [711, 0]
click at [1189, 402] on div "thread_ANhVkln6BNk9mX30NY8UDOKZ Copy 1 - 289815 User Conversation History [DATE…" at bounding box center [1174, 560] width 417 height 972
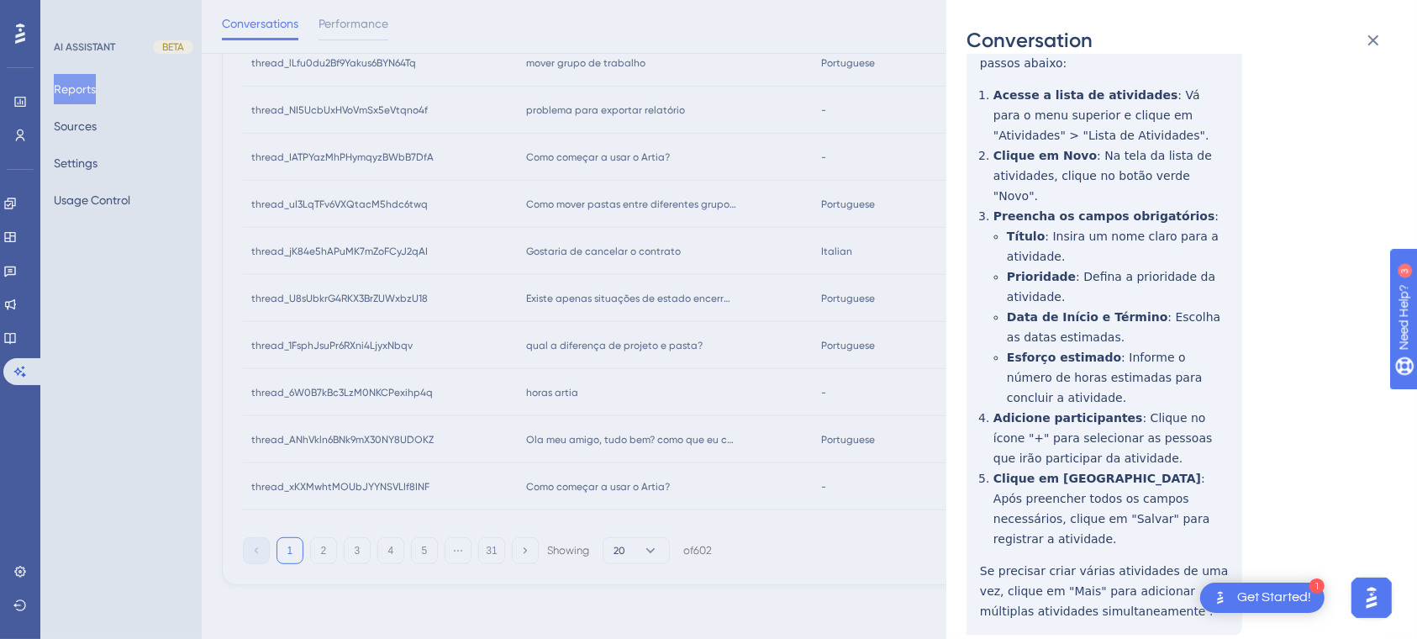
scroll to position [309, 0]
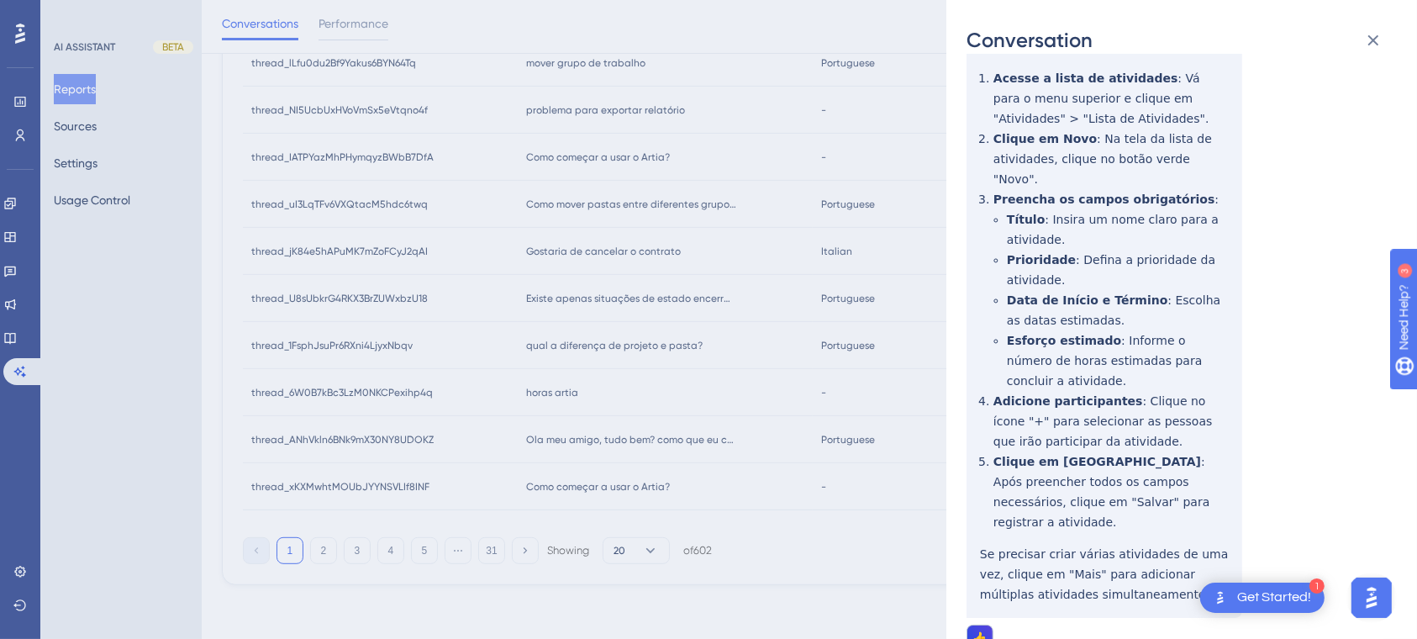
click at [558, 384] on div "Conversation thread_ANhVkln6BNk9mX30NY8UDOKZ Copy 1 - 289815 User Conversation …" at bounding box center [708, 319] width 1417 height 639
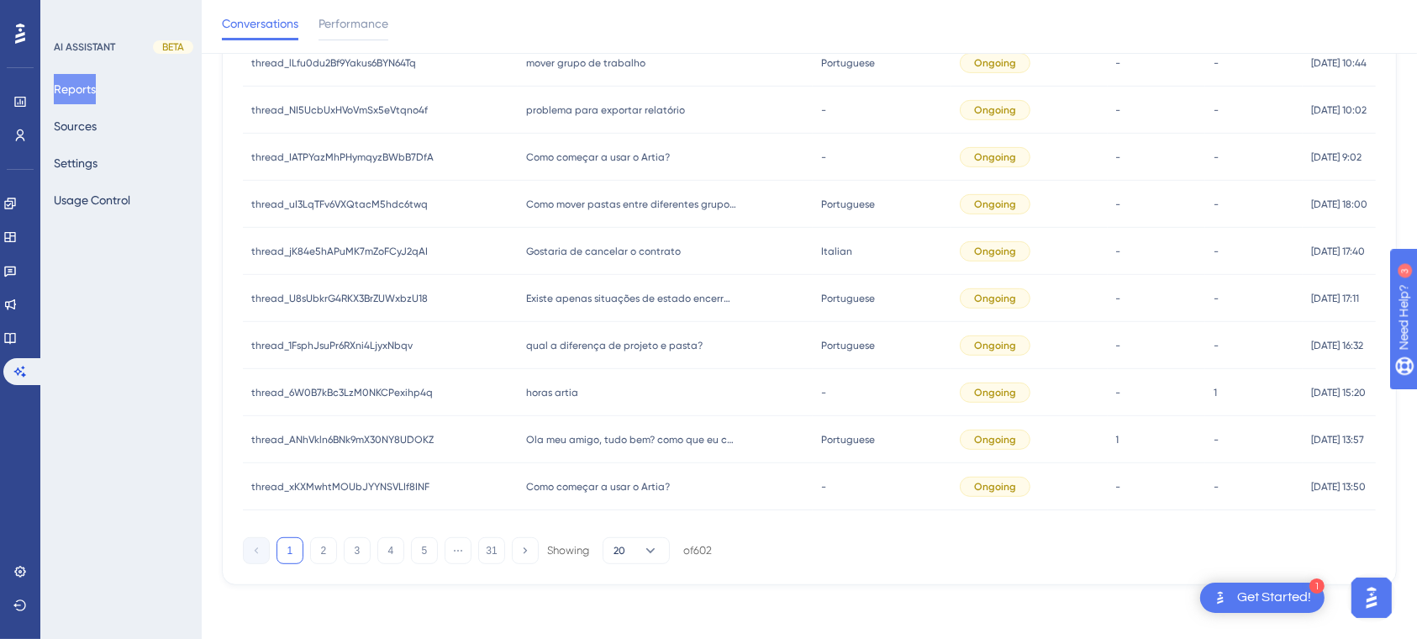
click at [551, 386] on span "horas artia" at bounding box center [552, 392] width 52 height 13
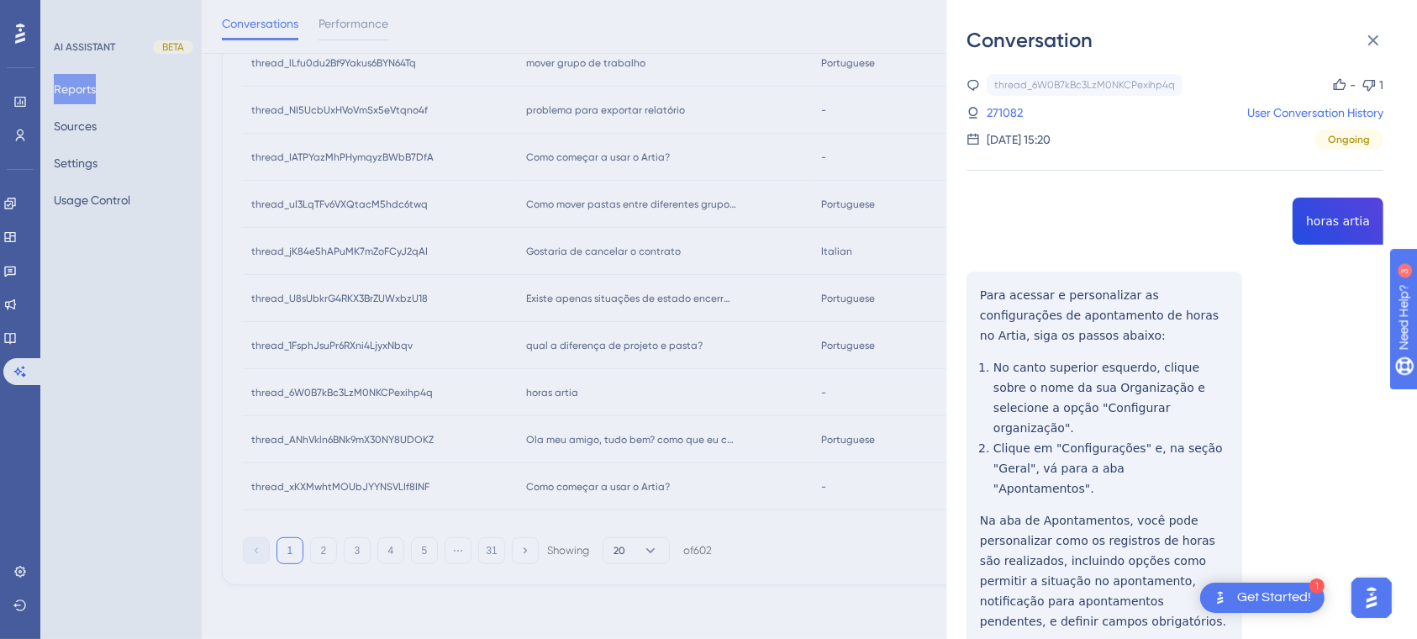
click at [1250, 397] on div "thread_6W0B7kBc3LzM0NKCPexihp4q Copy - 1 271082 User Conversation History [DATE…" at bounding box center [1174, 534] width 417 height 920
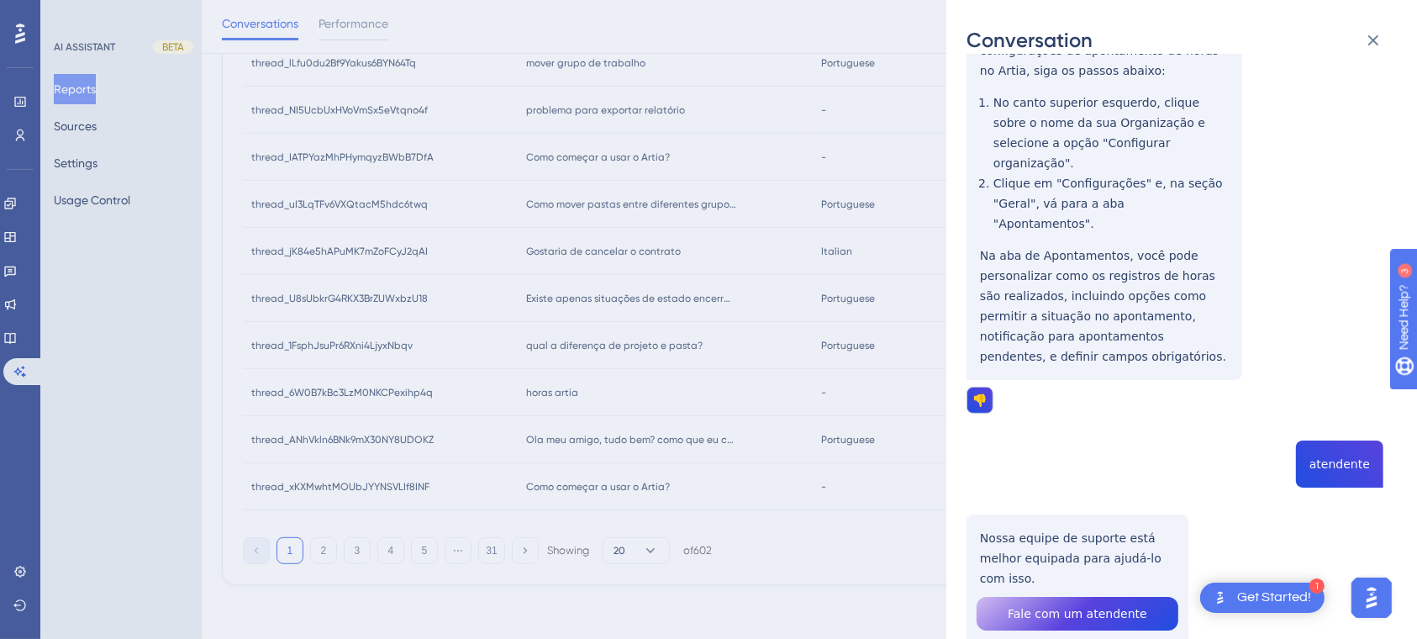
scroll to position [277, 0]
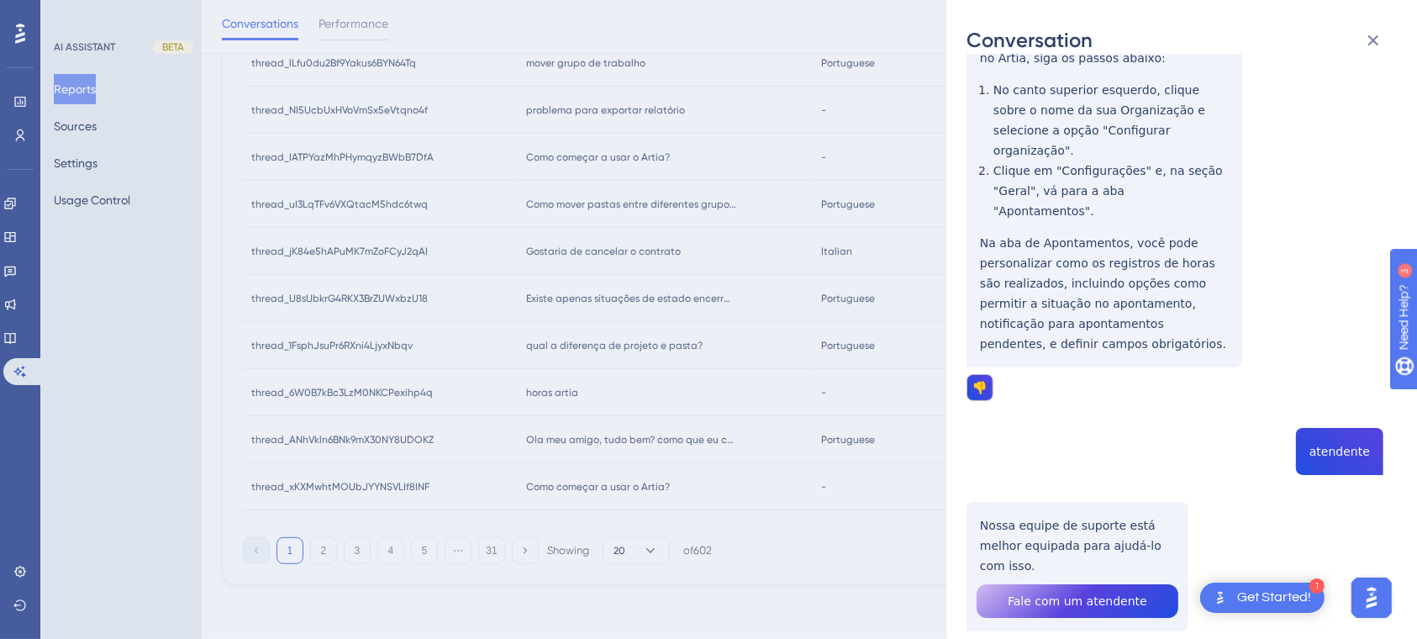
click at [624, 473] on div "Conversation thread_6W0B7kBc3LzM0NKCPexihp4q Copy - 1 271082 User Conversation …" at bounding box center [708, 319] width 1417 height 639
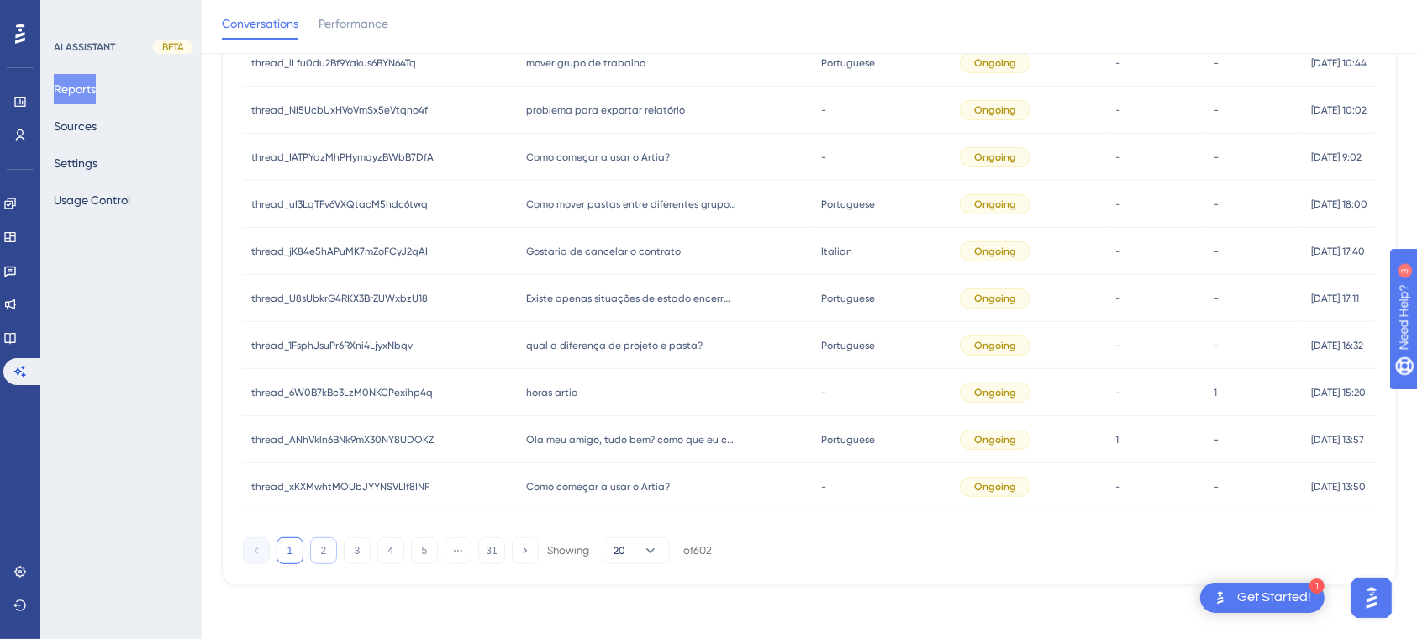
click at [317, 552] on button "2" at bounding box center [323, 550] width 27 height 27
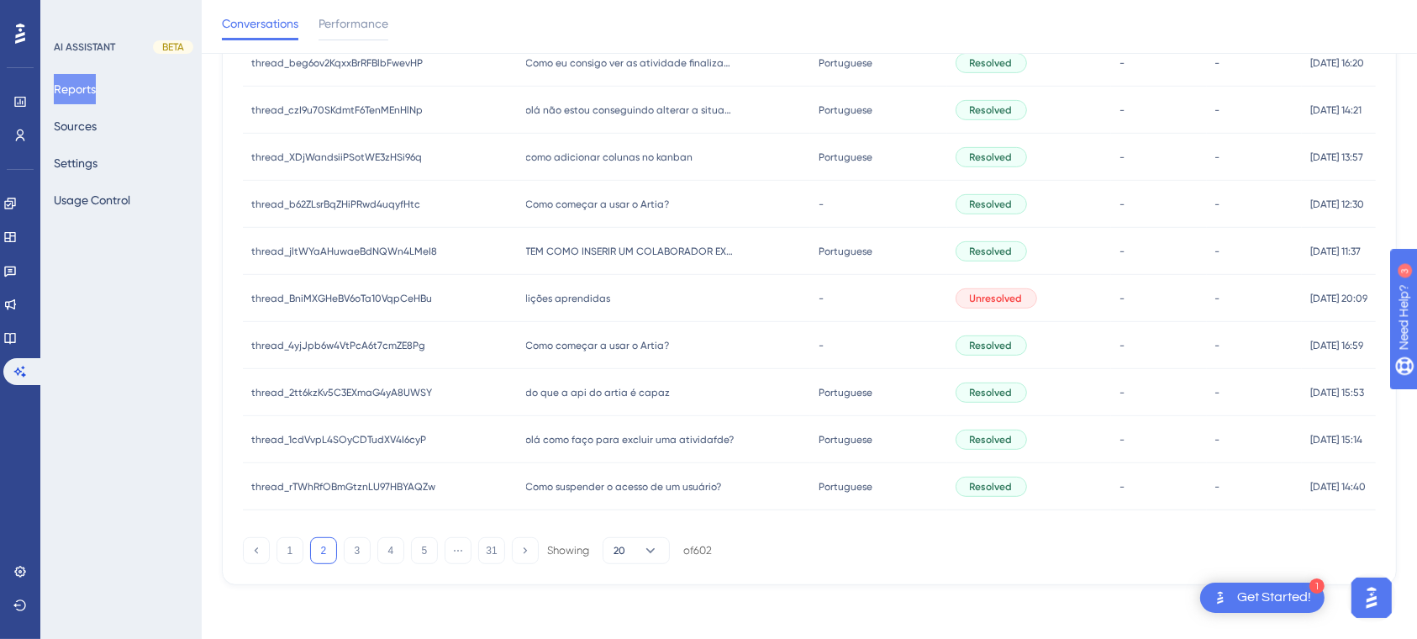
click at [631, 54] on div "Como eu consigo ver as atividade finalizadas essa semana Como eu consigo ver as…" at bounding box center [664, 62] width 293 height 47
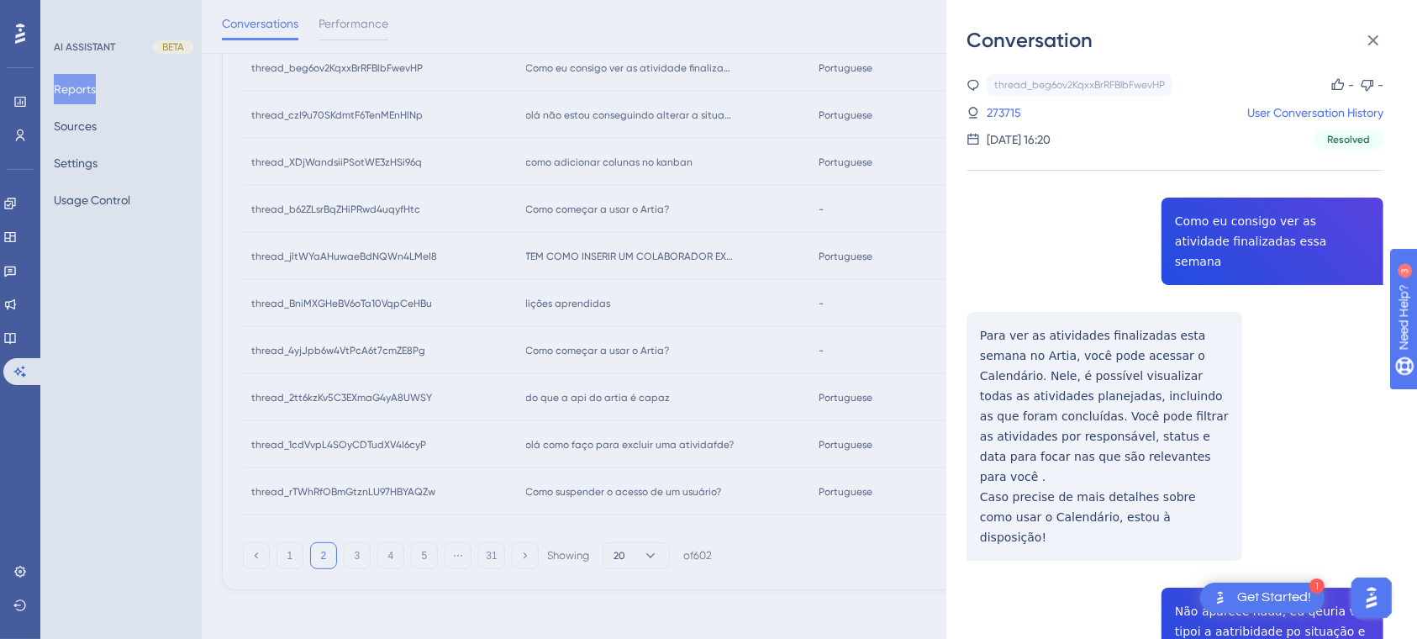
scroll to position [711, 0]
click at [1235, 333] on div "thread_beg6ov2KqxxBrRFBlbFwevHP Copy - - 273715 User Conversation History [DATE…" at bounding box center [1174, 605] width 417 height 1063
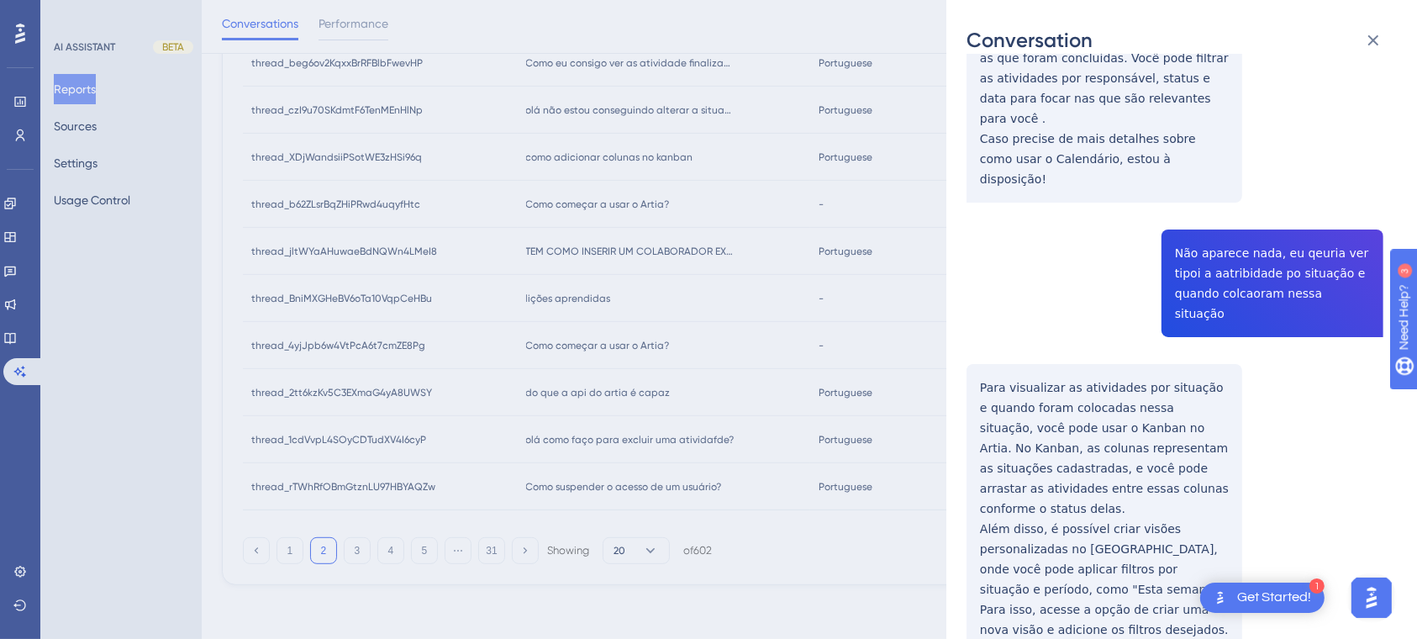
scroll to position [360, 0]
click at [1375, 39] on icon at bounding box center [1373, 40] width 20 height 20
